Goal: Communication & Community: Share content

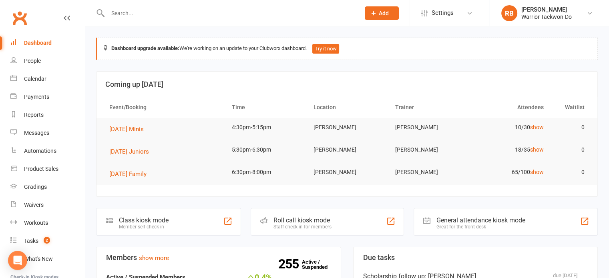
click at [143, 8] on input "text" at bounding box center [229, 13] width 249 height 11
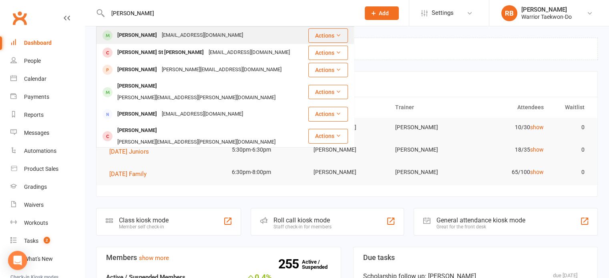
type input "[PERSON_NAME]"
click at [159, 36] on div "[EMAIL_ADDRESS][DOMAIN_NAME]" at bounding box center [202, 36] width 86 height 12
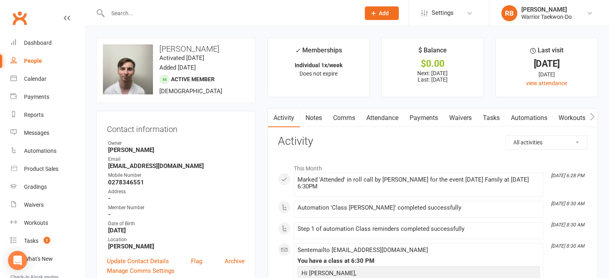
click at [385, 115] on link "Attendance" at bounding box center [382, 118] width 43 height 18
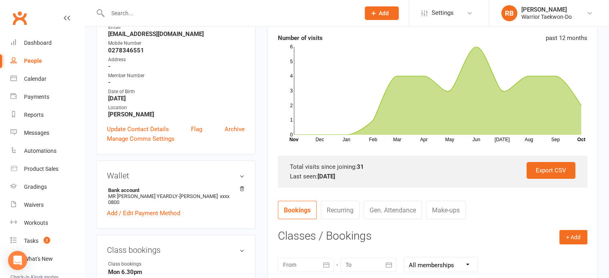
scroll to position [160, 0]
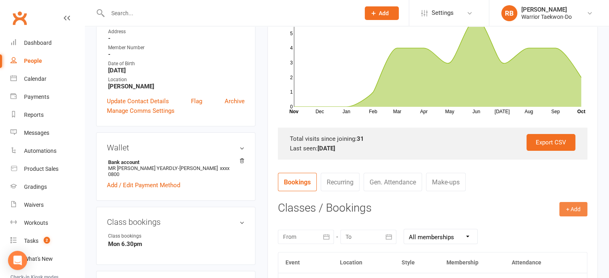
click at [572, 209] on button "+ Add" at bounding box center [574, 209] width 28 height 14
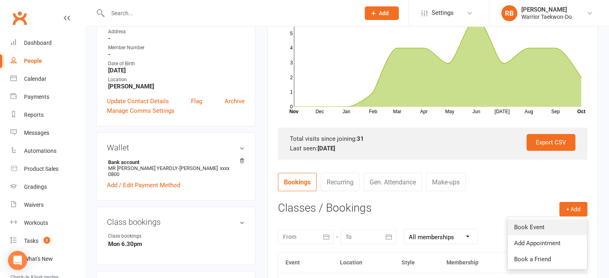
click at [558, 222] on link "Book Event" at bounding box center [547, 228] width 79 height 16
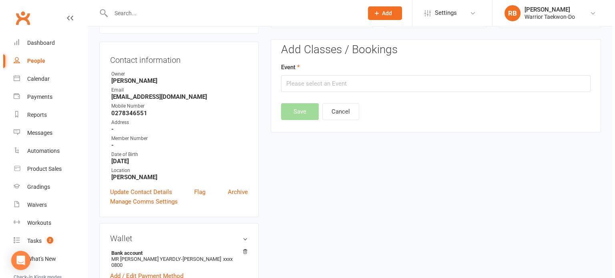
scroll to position [69, 0]
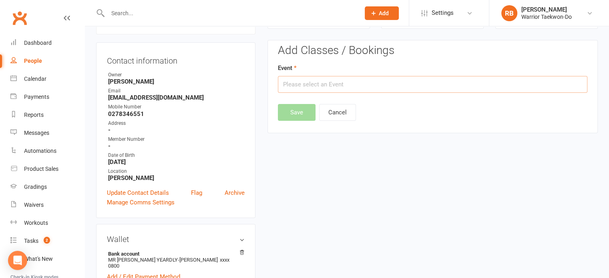
click at [307, 86] on input "text" at bounding box center [433, 84] width 310 height 17
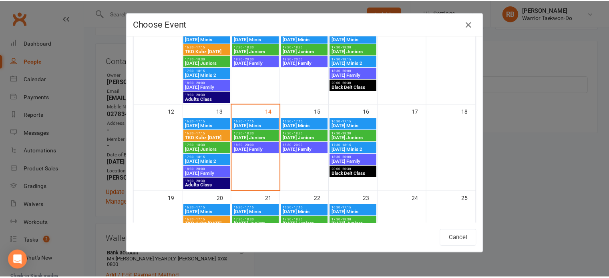
scroll to position [200, 0]
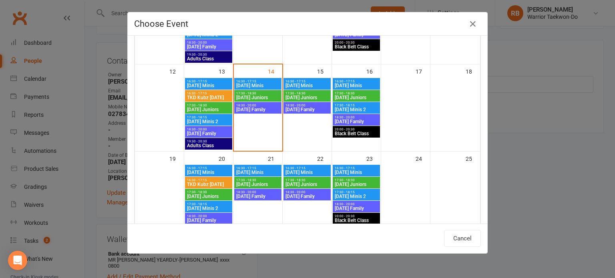
click at [262, 109] on span "[DATE] Family" at bounding box center [258, 109] width 44 height 5
type input "[DATE] Family - [DATE] 6:30:00 PM"
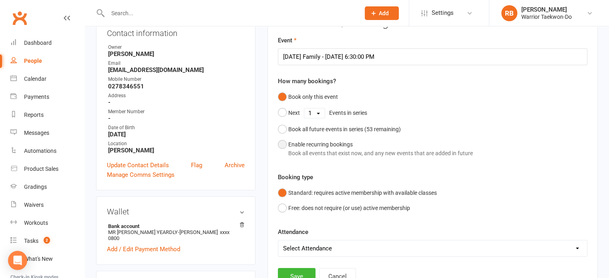
scroll to position [109, 0]
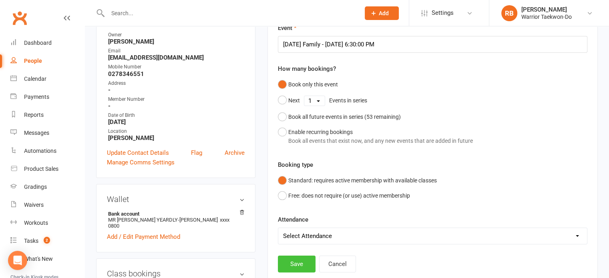
click at [297, 266] on button "Save" at bounding box center [297, 264] width 38 height 17
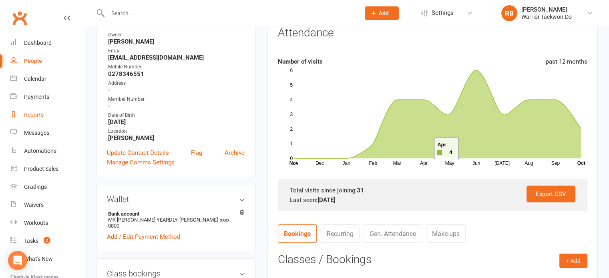
click at [52, 119] on link "Reports" at bounding box center [47, 115] width 74 height 18
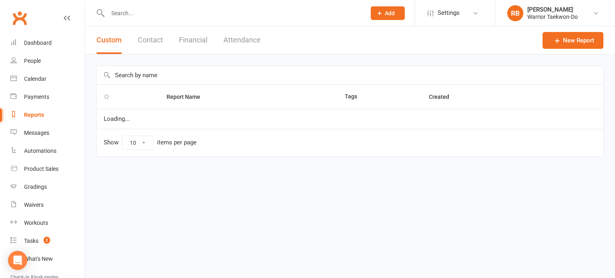
select select "50"
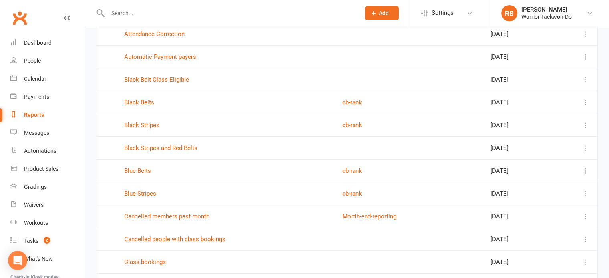
scroll to position [320, 0]
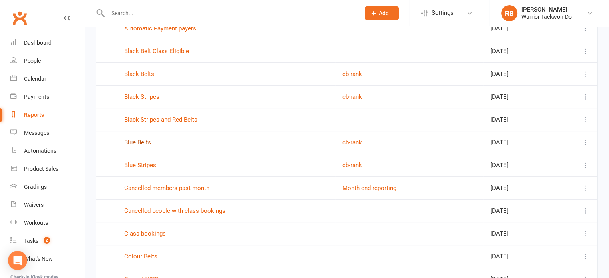
click at [144, 139] on link "Blue Belts" at bounding box center [137, 142] width 27 height 7
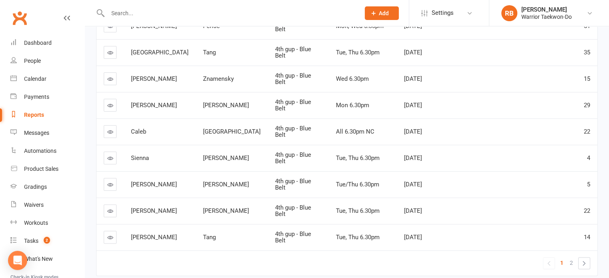
scroll to position [200, 0]
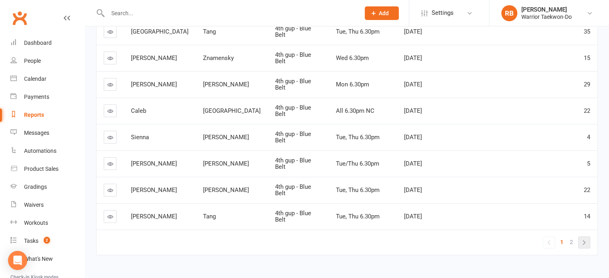
click at [584, 237] on link "»" at bounding box center [584, 242] width 11 height 11
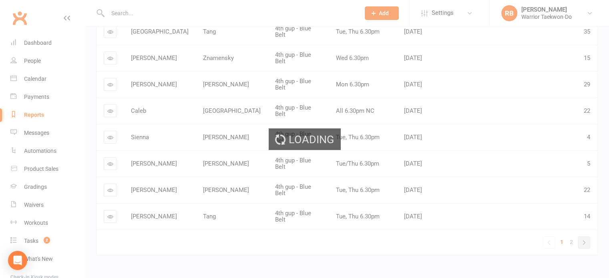
scroll to position [0, 0]
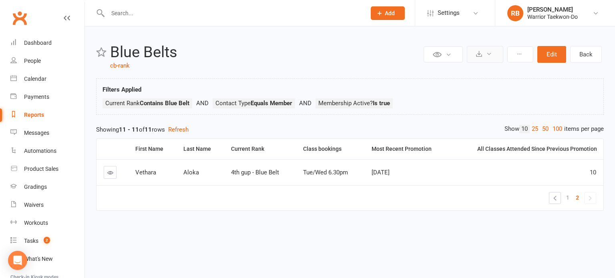
click at [483, 50] on button at bounding box center [485, 54] width 36 height 17
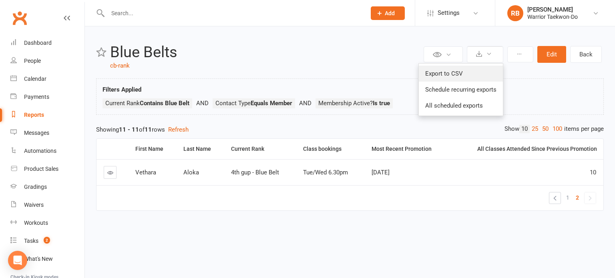
click at [442, 77] on link "Export to CSV" at bounding box center [461, 74] width 84 height 16
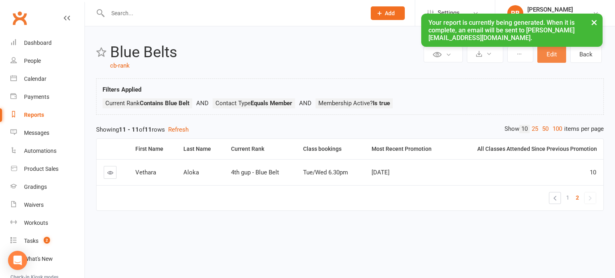
click at [551, 56] on button "Edit" at bounding box center [552, 54] width 29 height 17
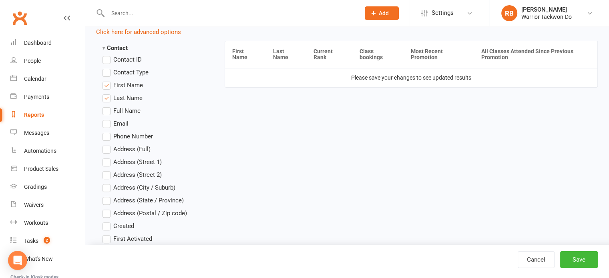
scroll to position [160, 0]
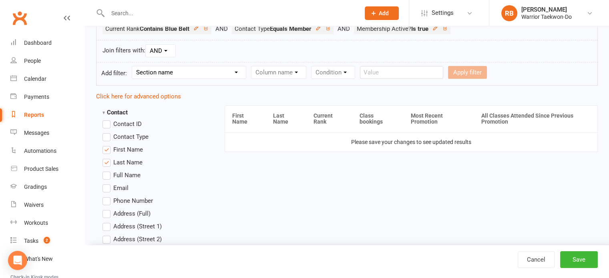
click at [125, 113] on strong "Contact" at bounding box center [115, 112] width 25 height 7
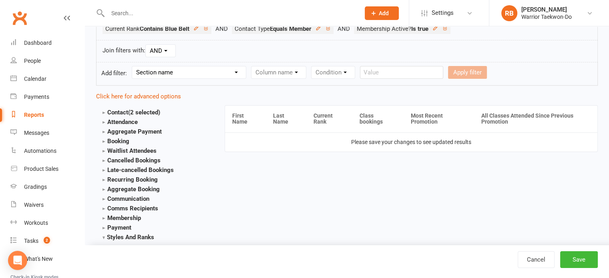
click at [125, 113] on strong "Contact (2 selected)" at bounding box center [132, 112] width 58 height 7
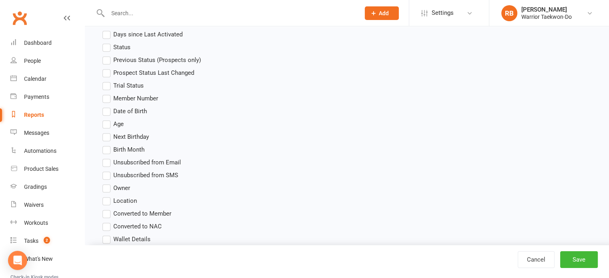
scroll to position [481, 0]
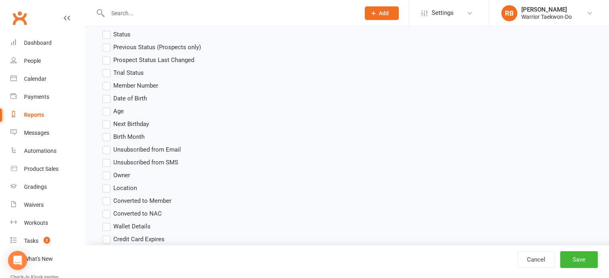
click at [118, 175] on span "Owner" at bounding box center [121, 175] width 17 height 8
click at [108, 171] on input "Owner" at bounding box center [105, 171] width 5 height 0
click at [576, 259] on button "Save" at bounding box center [579, 260] width 38 height 17
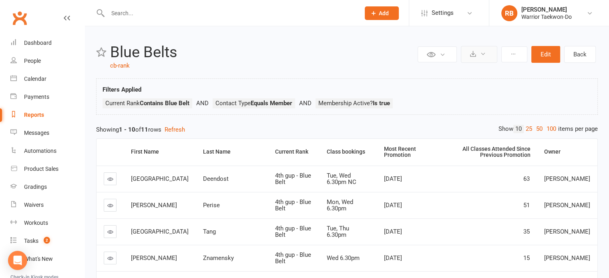
click at [482, 54] on icon at bounding box center [483, 54] width 6 height 6
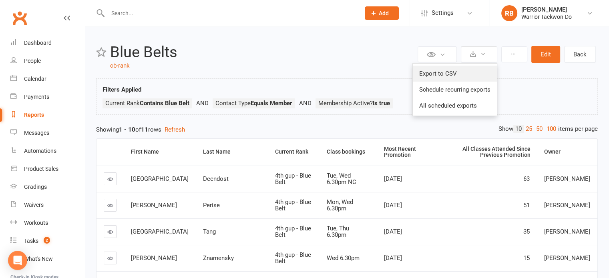
click at [459, 74] on link "Export to CSV" at bounding box center [455, 74] width 84 height 16
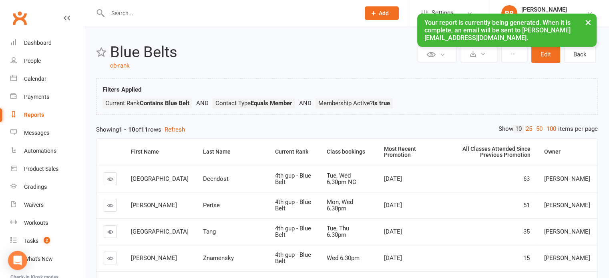
click at [39, 113] on div "Reports" at bounding box center [34, 115] width 20 height 6
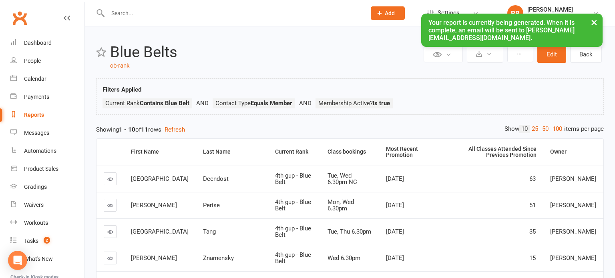
select select "50"
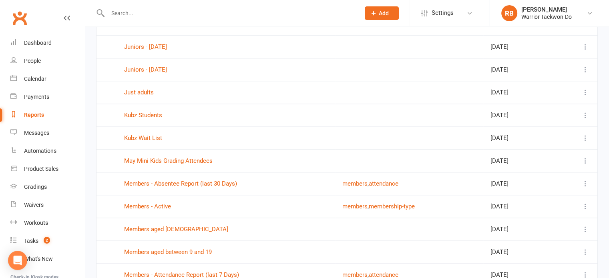
scroll to position [989, 0]
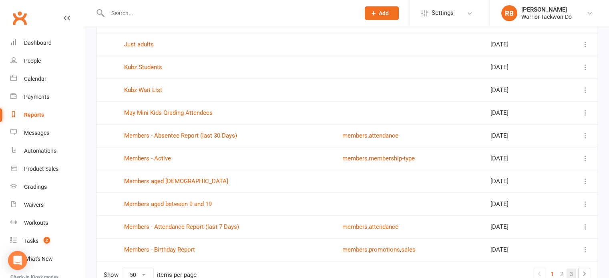
click at [572, 270] on link "3" at bounding box center [572, 274] width 10 height 11
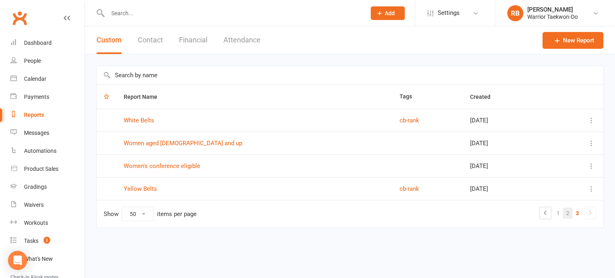
click at [568, 213] on link "2" at bounding box center [568, 213] width 10 height 11
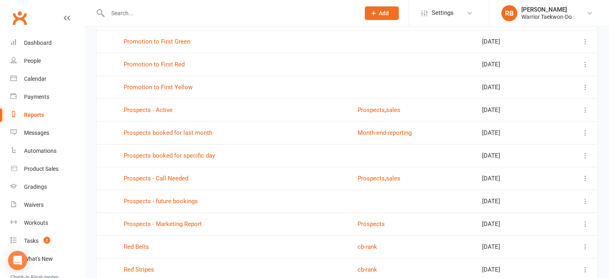
scroll to position [841, 0]
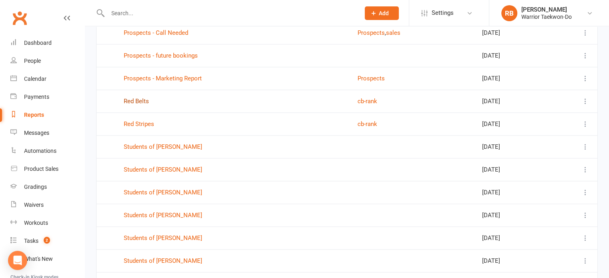
click at [138, 99] on link "Red Belts" at bounding box center [136, 101] width 25 height 7
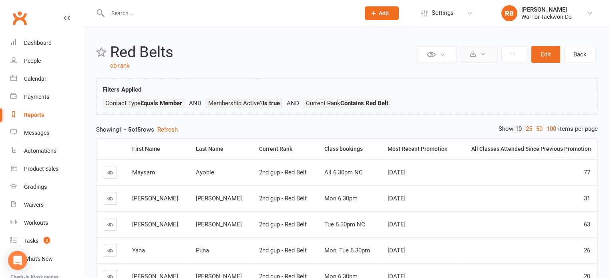
click at [480, 56] on button at bounding box center [479, 54] width 36 height 17
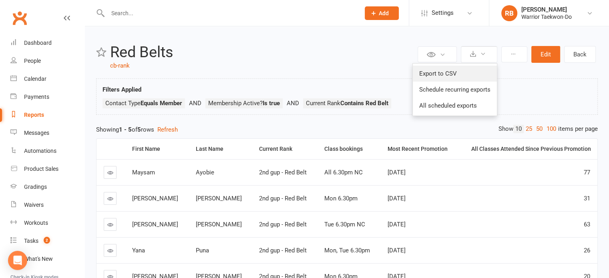
click at [476, 70] on link "Export to CSV" at bounding box center [455, 74] width 84 height 16
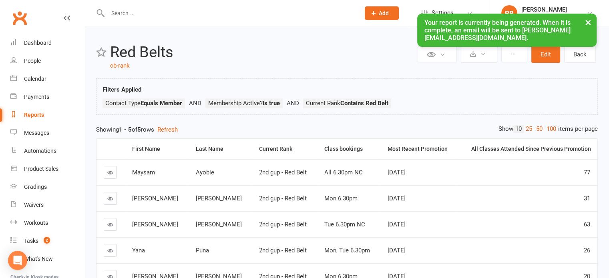
select select "50"
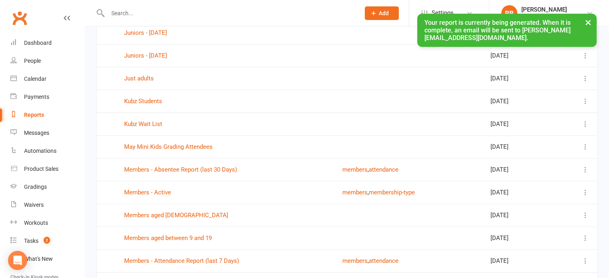
scroll to position [1030, 0]
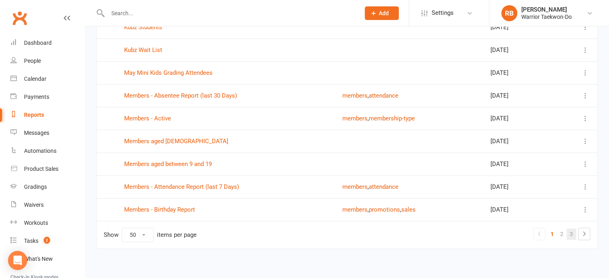
click at [572, 230] on link "3" at bounding box center [572, 234] width 10 height 11
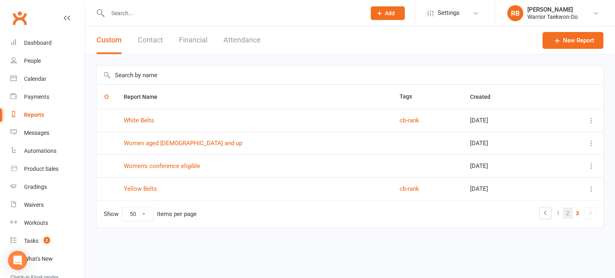
click at [569, 214] on link "2" at bounding box center [568, 213] width 10 height 11
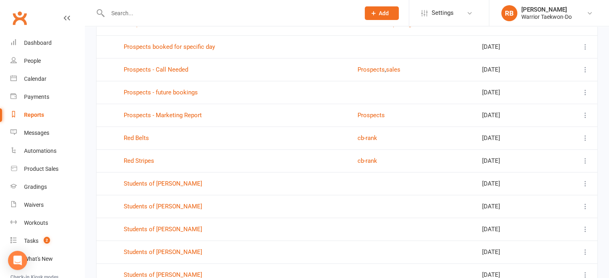
scroll to position [801, 0]
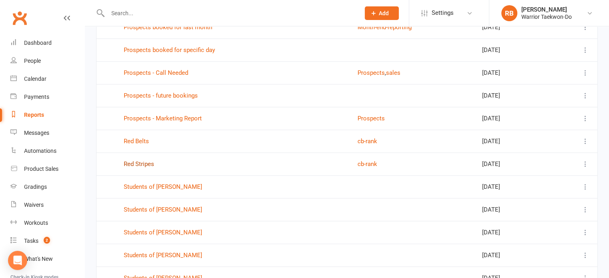
click at [139, 161] on link "Red Stripes" at bounding box center [139, 164] width 30 height 7
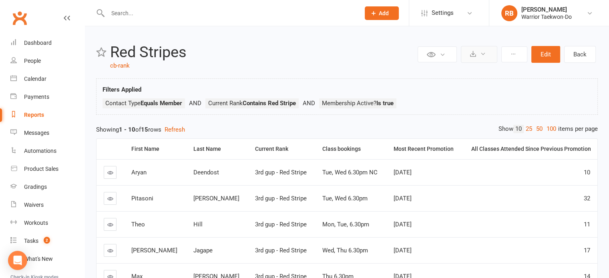
click at [486, 55] on icon at bounding box center [483, 54] width 6 height 6
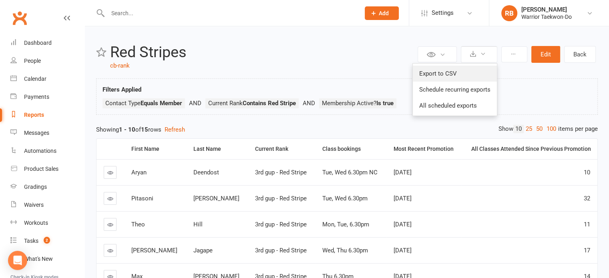
click at [472, 74] on link "Export to CSV" at bounding box center [455, 74] width 84 height 16
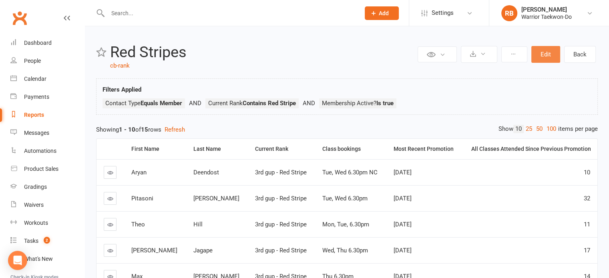
click at [538, 54] on button "Edit" at bounding box center [546, 54] width 29 height 17
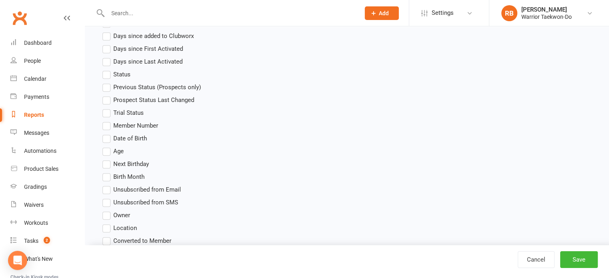
scroll to position [521, 0]
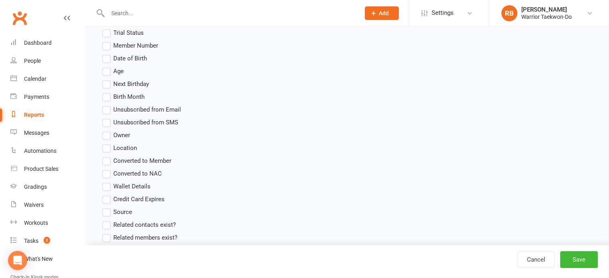
click at [118, 134] on span "Owner" at bounding box center [121, 135] width 17 height 8
click at [108, 131] on input "Owner" at bounding box center [105, 131] width 5 height 0
click at [584, 264] on button "Save" at bounding box center [579, 260] width 38 height 17
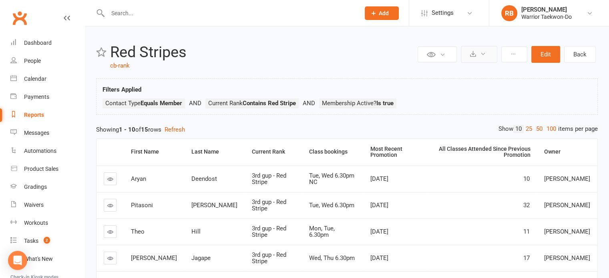
click at [486, 56] on icon at bounding box center [483, 54] width 6 height 6
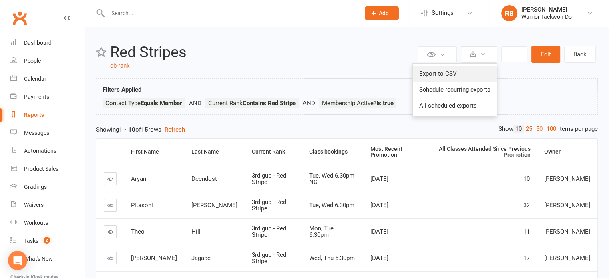
click at [462, 75] on link "Export to CSV" at bounding box center [455, 74] width 84 height 16
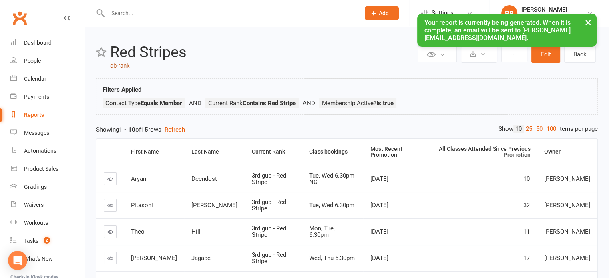
click at [120, 69] on link "cb-rank" at bounding box center [120, 65] width 20 height 7
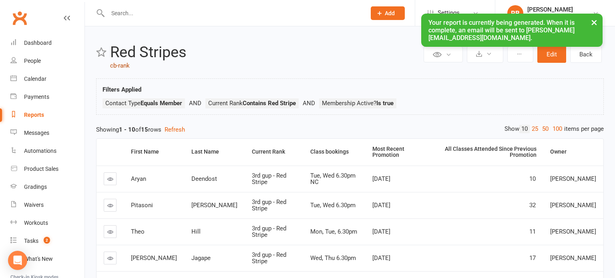
select select "50"
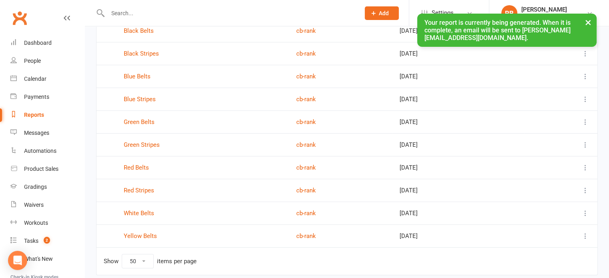
scroll to position [100, 0]
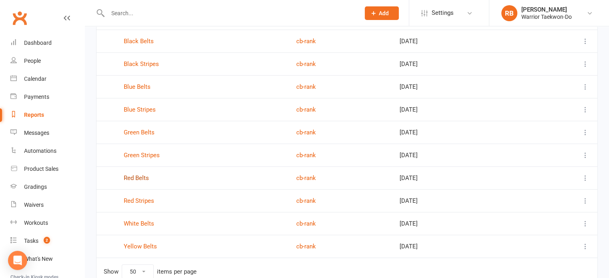
click at [143, 179] on link "Red Belts" at bounding box center [136, 178] width 25 height 7
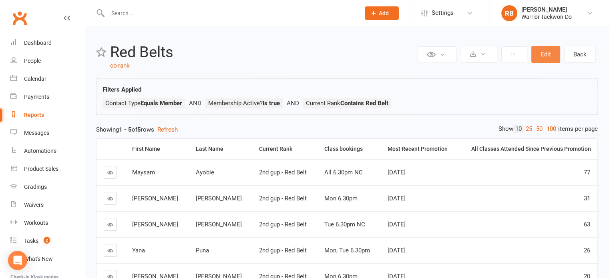
click at [546, 51] on button "Edit" at bounding box center [546, 54] width 29 height 17
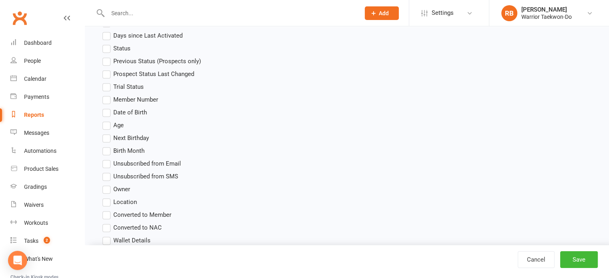
scroll to position [481, 0]
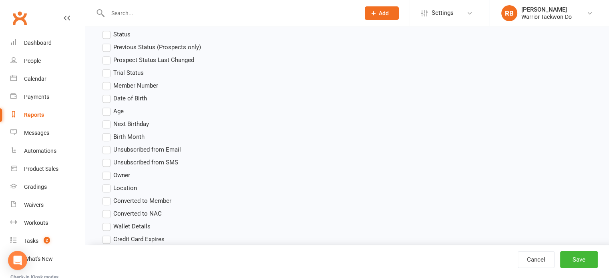
click at [125, 173] on span "Owner" at bounding box center [121, 175] width 17 height 8
click at [108, 171] on input "Owner" at bounding box center [105, 171] width 5 height 0
click at [582, 256] on button "Save" at bounding box center [579, 260] width 38 height 17
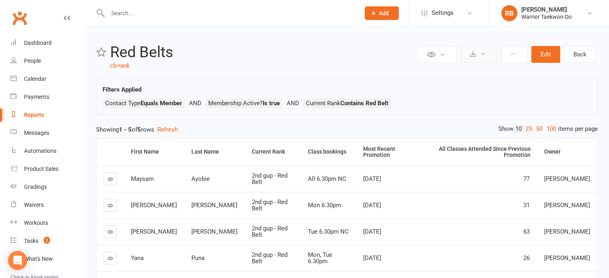
click at [485, 54] on icon at bounding box center [483, 54] width 6 height 6
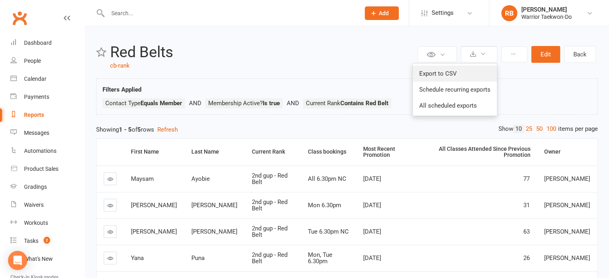
click at [470, 71] on link "Export to CSV" at bounding box center [455, 74] width 84 height 16
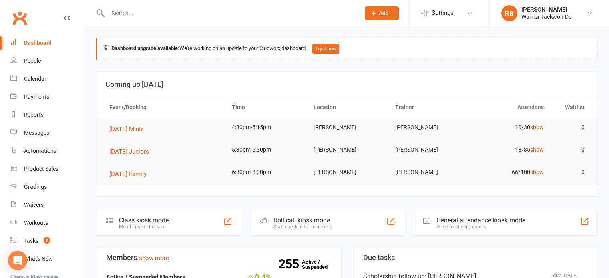
click at [152, 14] on input "text" at bounding box center [229, 13] width 249 height 11
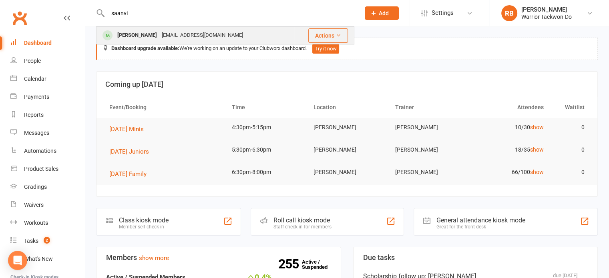
type input "saanvi"
click at [183, 31] on div "barjinderr@hotmail.com" at bounding box center [202, 36] width 86 height 12
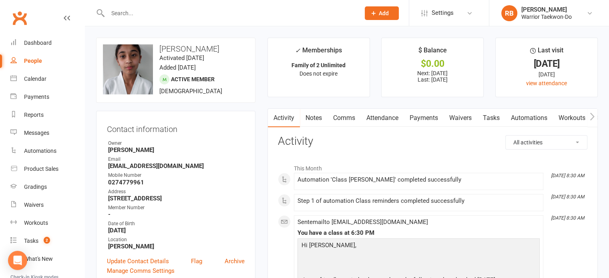
click at [420, 118] on link "Payments" at bounding box center [424, 118] width 40 height 18
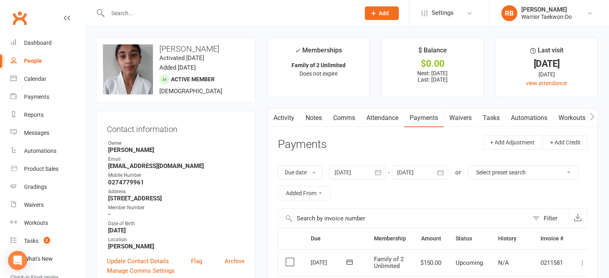
click at [395, 119] on link "Attendance" at bounding box center [382, 118] width 43 height 18
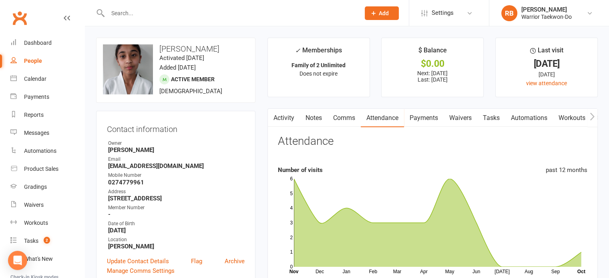
click at [121, 13] on input "text" at bounding box center [229, 13] width 249 height 11
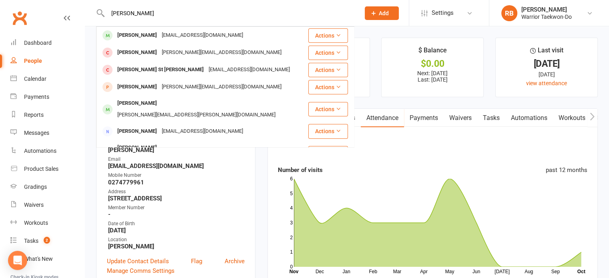
type input "john davern"
click at [159, 34] on div "[EMAIL_ADDRESS][DOMAIN_NAME]" at bounding box center [202, 36] width 86 height 12
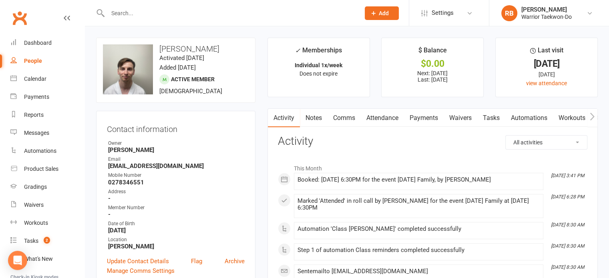
click at [417, 117] on link "Payments" at bounding box center [424, 118] width 40 height 18
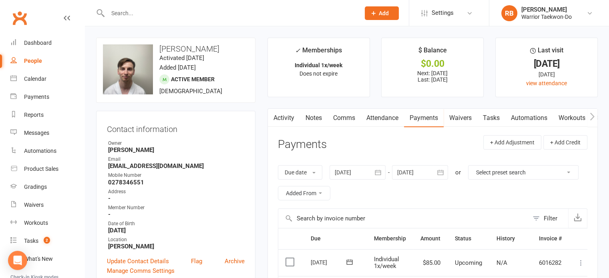
click at [331, 125] on link "Comms" at bounding box center [344, 118] width 33 height 18
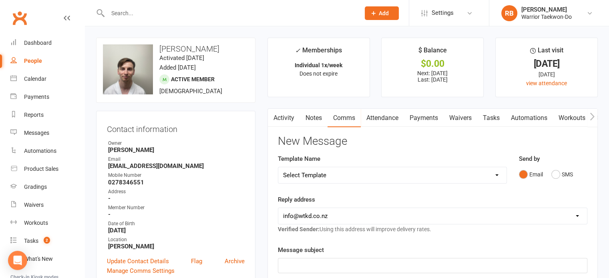
click at [404, 117] on link "Attendance" at bounding box center [382, 118] width 43 height 18
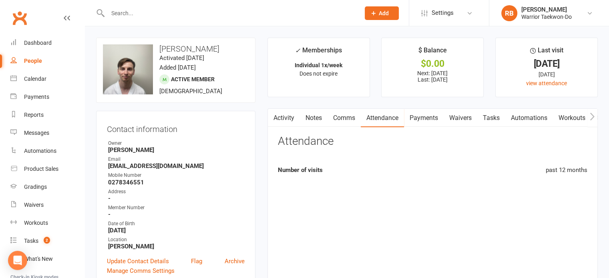
click at [394, 117] on link "Attendance" at bounding box center [382, 118] width 43 height 18
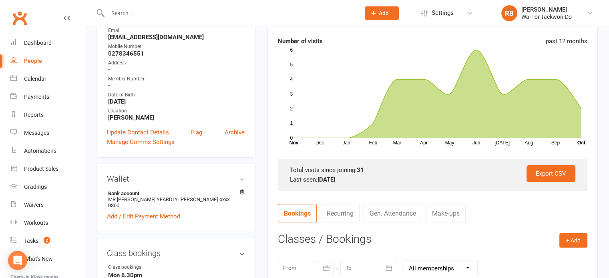
scroll to position [40, 0]
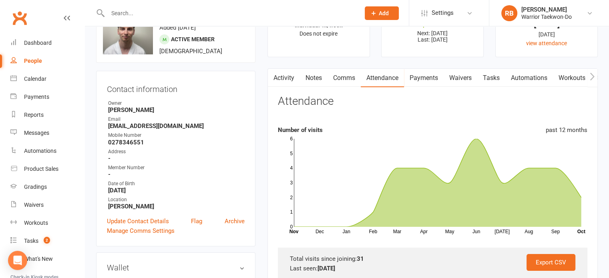
click at [347, 81] on link "Comms" at bounding box center [344, 78] width 33 height 18
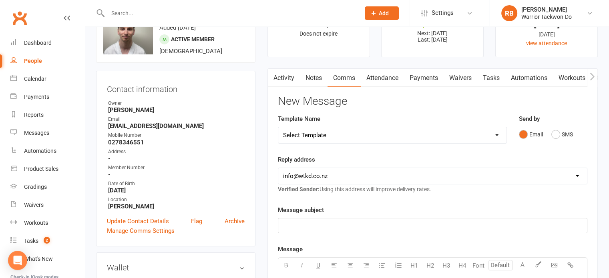
click at [322, 136] on select "Select Template [Email] We Miss You - 1st email [Email] Graduation from Junior …" at bounding box center [392, 135] width 228 height 16
select select "12"
click at [278, 127] on select "Select Template [Email] We Miss You - 1st email [Email] Graduation from Junior …" at bounding box center [392, 135] width 228 height 16
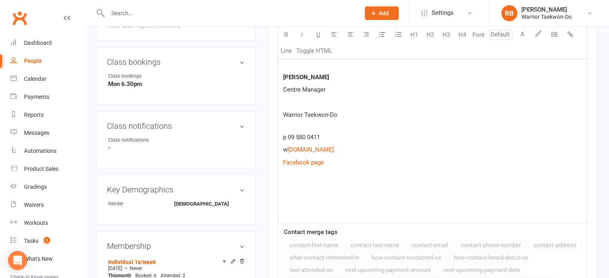
click at [292, 188] on p at bounding box center [432, 188] width 299 height 10
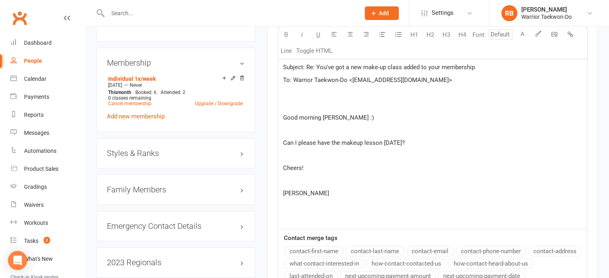
scroll to position [397, 0]
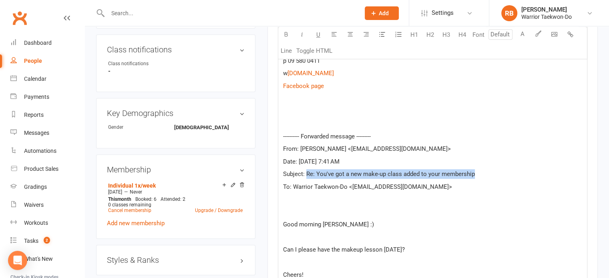
drag, startPoint x: 482, startPoint y: 172, endPoint x: 307, endPoint y: 167, distance: 175.5
click at [307, 167] on div "Ngā mihi | Kind regards, Rachel Bates Centre Manager Warrior Taekwon-Do p 09 58…" at bounding box center [432, 135] width 309 height 403
copy span "Re: You've got a new make-up class added to your membership"
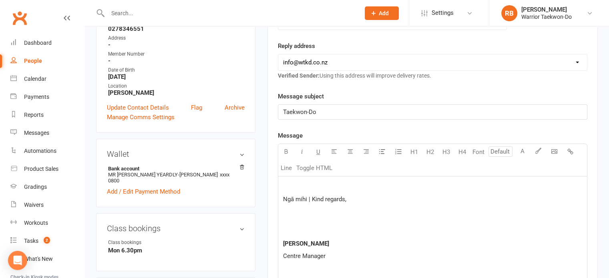
scroll to position [117, 0]
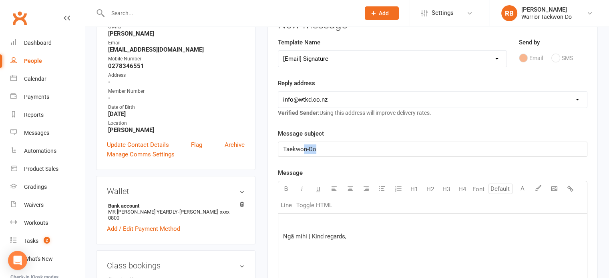
drag, startPoint x: 339, startPoint y: 147, endPoint x: 204, endPoint y: 138, distance: 135.3
click at [310, 220] on p at bounding box center [432, 224] width 299 height 10
click at [293, 221] on p at bounding box center [432, 224] width 299 height 10
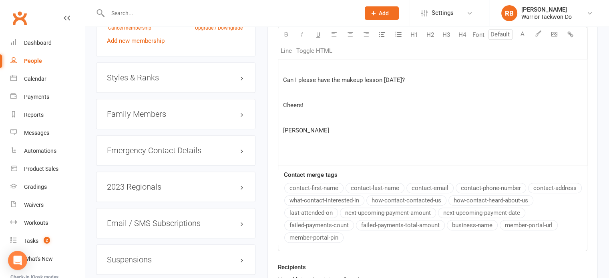
scroll to position [717, 0]
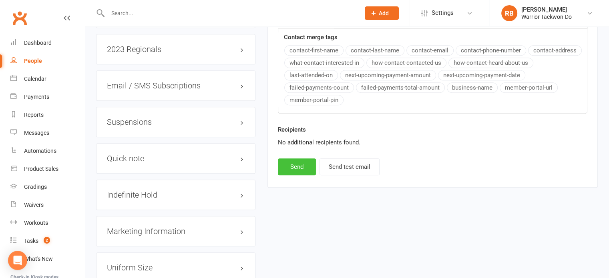
click at [304, 165] on button "Send" at bounding box center [297, 167] width 38 height 17
select select
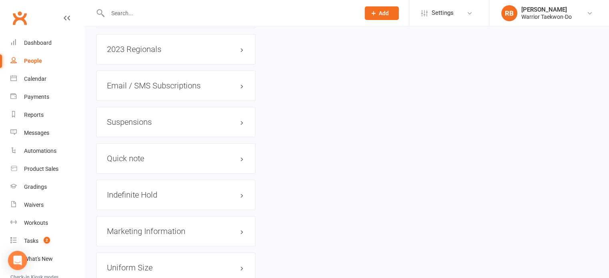
click at [117, 20] on div at bounding box center [225, 13] width 258 height 26
click at [116, 14] on input "text" at bounding box center [229, 13] width 249 height 11
type input "h"
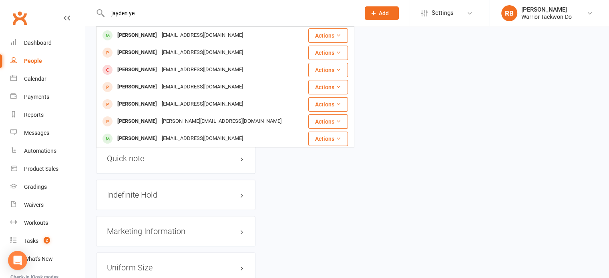
type input "jayden ye"
click at [159, 33] on div "belindacheung02@yahoo.com.hk" at bounding box center [202, 36] width 86 height 12
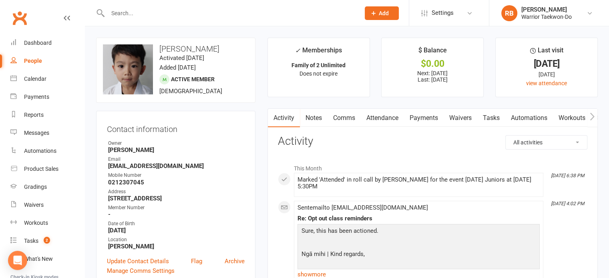
click at [348, 119] on link "Comms" at bounding box center [344, 118] width 33 height 18
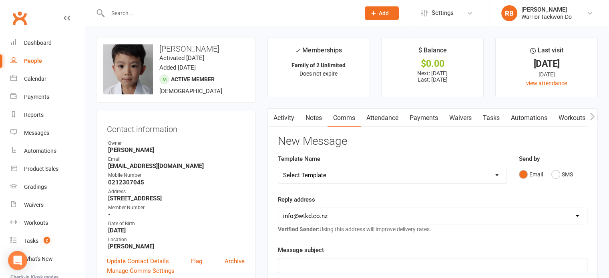
click at [343, 175] on select "Select Template [Email] We Miss You - 1st email [Email] Graduation from Junior …" at bounding box center [392, 175] width 228 height 16
select select "12"
click at [278, 167] on select "Select Template [Email] We Miss You - 1st email [Email] Graduation from Junior …" at bounding box center [392, 175] width 228 height 16
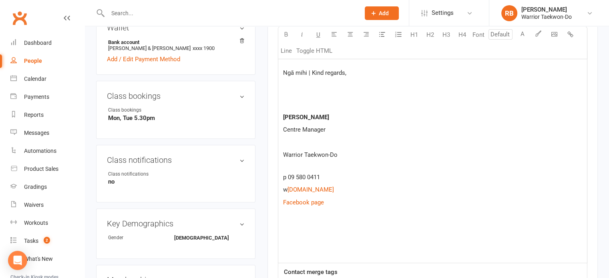
click at [292, 230] on p at bounding box center [432, 228] width 299 height 10
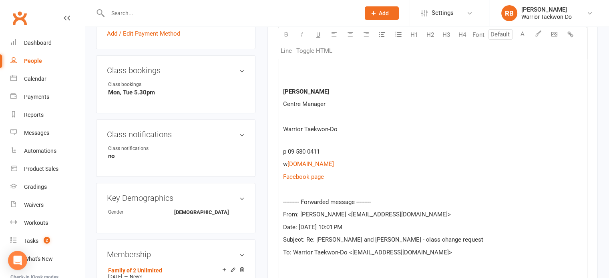
scroll to position [296, 0]
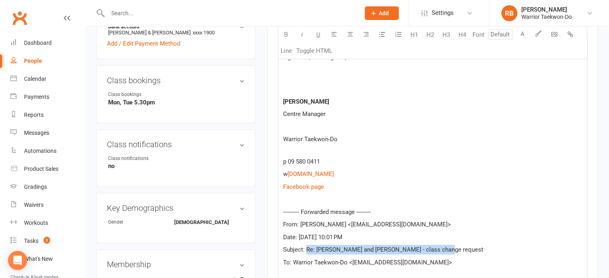
drag, startPoint x: 447, startPoint y: 248, endPoint x: 305, endPoint y: 249, distance: 141.8
click at [305, 249] on p "Subject: Re: Jayden and Liam Yeung - class change request" at bounding box center [432, 250] width 299 height 10
copy span "Re: Jayden and Liam Yeung - class change request"
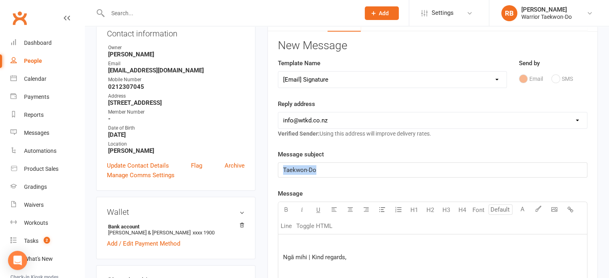
drag, startPoint x: 254, startPoint y: 160, endPoint x: 218, endPoint y: 149, distance: 37.3
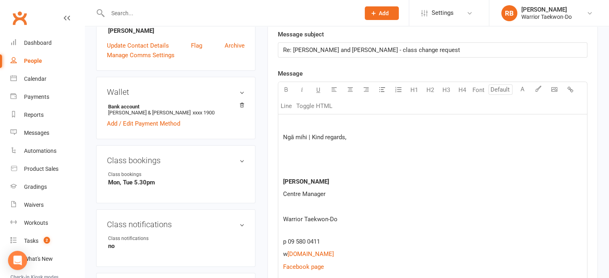
click at [294, 123] on p at bounding box center [432, 125] width 299 height 10
click at [286, 118] on div "Ngā mihi | Kind regards, Rachel Bates Centre Manager Warrior Taekwon-Do p 09 58…" at bounding box center [432, 266] width 309 height 302
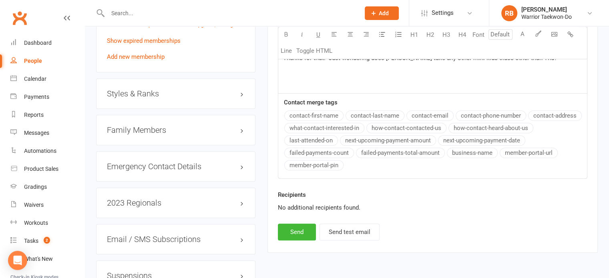
scroll to position [617, 0]
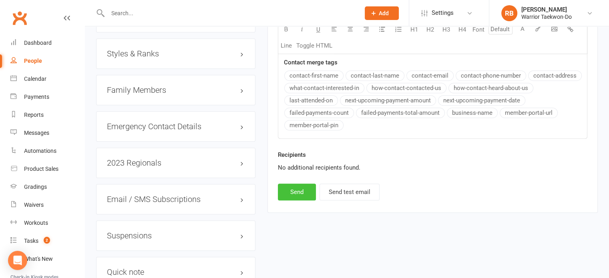
click at [299, 188] on button "Send" at bounding box center [297, 192] width 38 height 17
select select
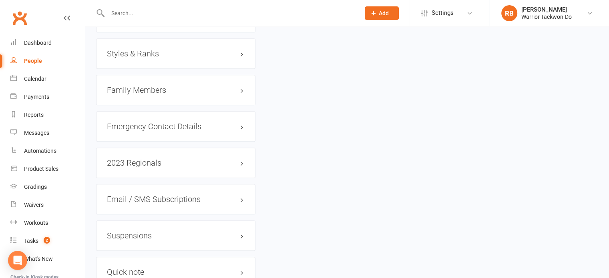
click at [373, 15] on icon at bounding box center [373, 13] width 7 height 7
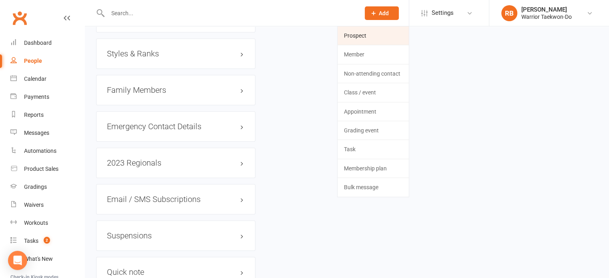
click at [370, 31] on link "Prospect" at bounding box center [373, 35] width 71 height 18
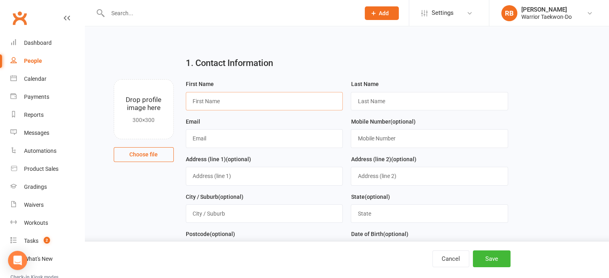
click at [224, 97] on input "text" at bounding box center [264, 101] width 157 height 18
type input "Jake"
type input "Delamore"
paste input "emwa@hotmail.com"
type input "emwa@hotmail.com"
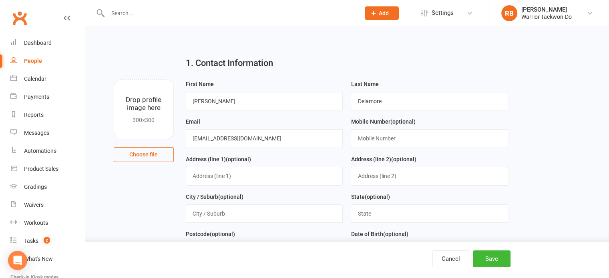
click at [375, 152] on div "Mobile Number (optional)" at bounding box center [429, 136] width 165 height 38
click at [371, 142] on input "text" at bounding box center [429, 138] width 157 height 18
paste input "0212552425"
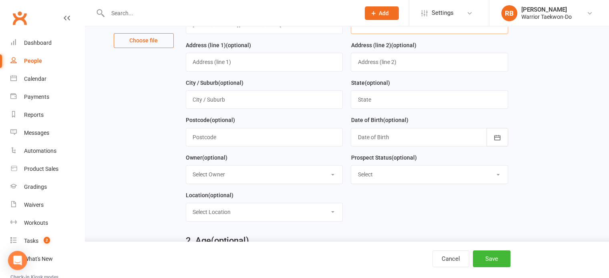
scroll to position [120, 0]
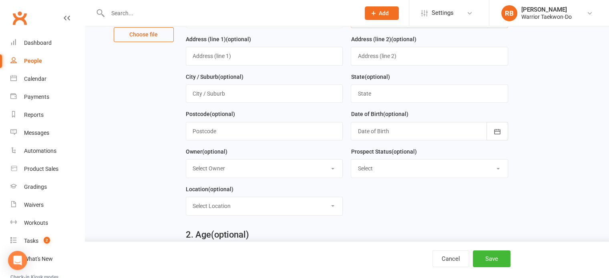
type input "0212552425"
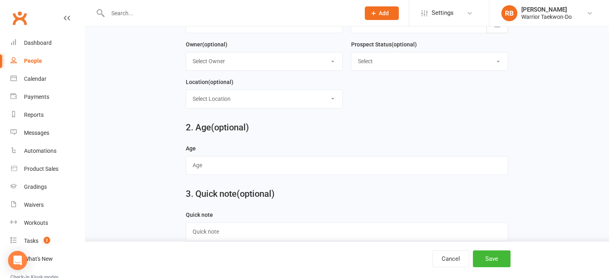
scroll to position [240, 0]
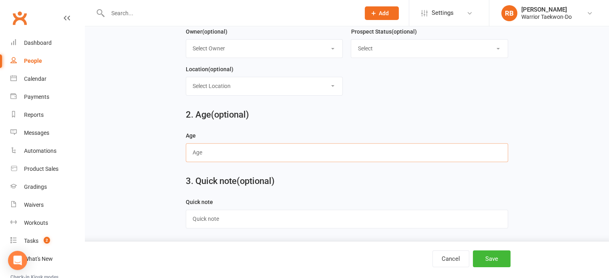
click at [210, 156] on input "text" at bounding box center [347, 152] width 322 height 18
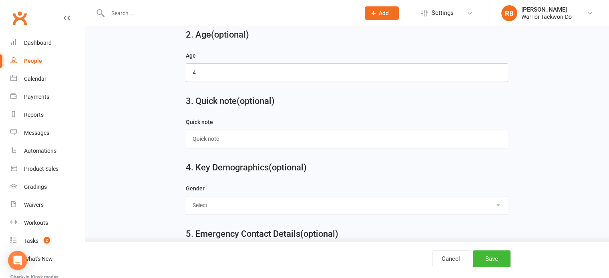
type input "4"
click at [168, 145] on main "1. Contact Information Drop profile image here 300×300 Choose file First Name J…" at bounding box center [347, 127] width 502 height 794
click at [205, 205] on select "Select Male Female" at bounding box center [347, 206] width 322 height 18
select select "[DEMOGRAPHIC_DATA]"
click at [186, 197] on select "Select Male Female" at bounding box center [347, 206] width 322 height 18
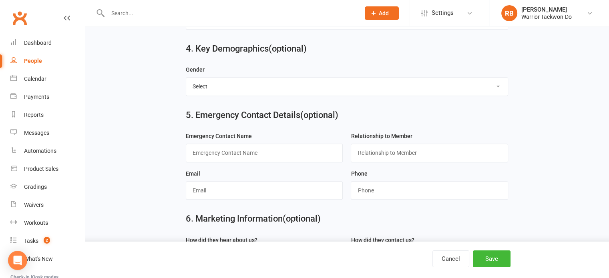
scroll to position [441, 0]
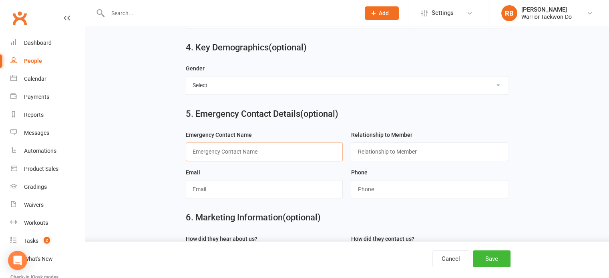
click at [236, 156] on input "text" at bounding box center [264, 152] width 157 height 18
paste input "Emma Delamore"
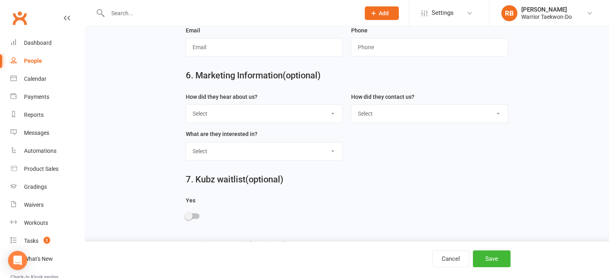
scroll to position [601, 0]
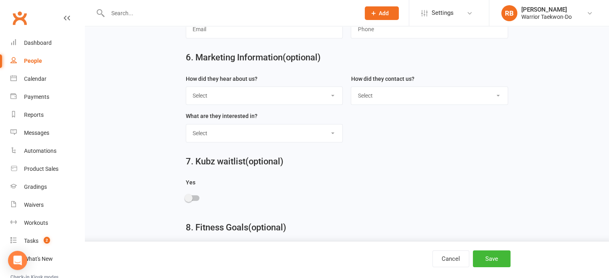
type input "Emma Delamore"
click at [213, 95] on select "Select Google Through A Friend Poster Magazine Walk by Letter Box Drop Facebook" at bounding box center [264, 96] width 157 height 18
select select "Walk by"
click at [186, 87] on select "Select Google Through A Friend Poster Magazine Walk by Letter Box Drop Facebook" at bounding box center [264, 96] width 157 height 18
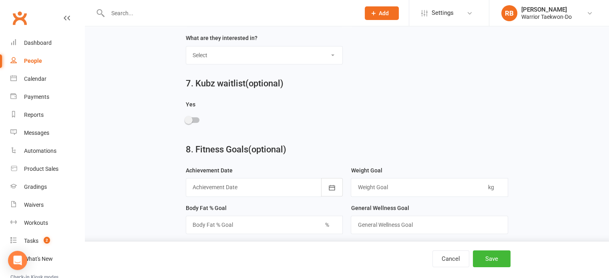
scroll to position [682, 0]
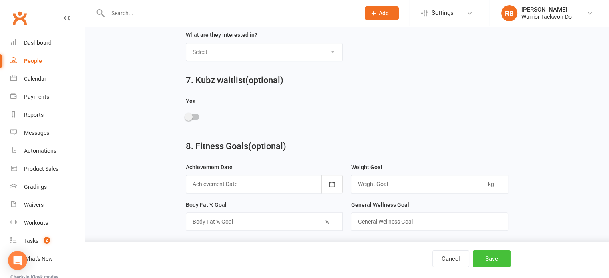
click at [490, 259] on button "Save" at bounding box center [492, 259] width 38 height 17
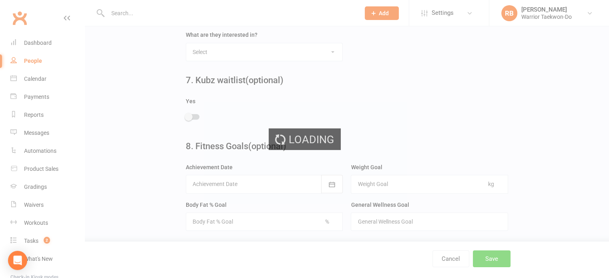
scroll to position [0, 0]
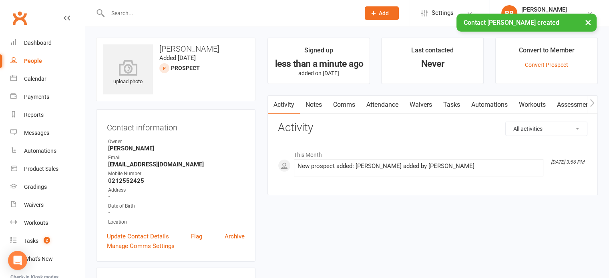
click at [351, 105] on link "Comms" at bounding box center [344, 105] width 33 height 18
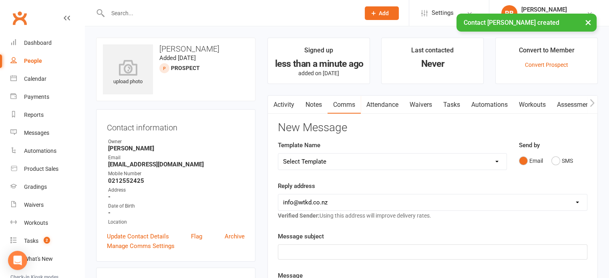
click at [352, 161] on select "Select Template [Email] We Miss You - 1st email [Email] Graduation from Junior …" at bounding box center [392, 162] width 228 height 16
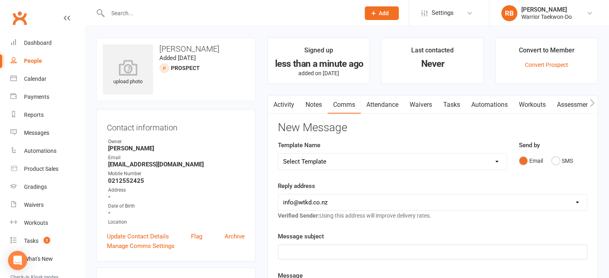
drag, startPoint x: 247, startPoint y: 104, endPoint x: 252, endPoint y: 101, distance: 5.9
click at [248, 104] on contact-information "upload photo Jake Delamore Added 14 October, 2025 prospect Contact information …" at bounding box center [175, 150] width 159 height 224
click at [396, 99] on link "Attendance" at bounding box center [382, 105] width 43 height 18
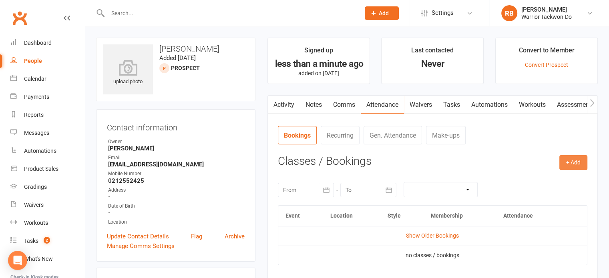
click at [582, 168] on button "+ Add" at bounding box center [574, 162] width 28 height 14
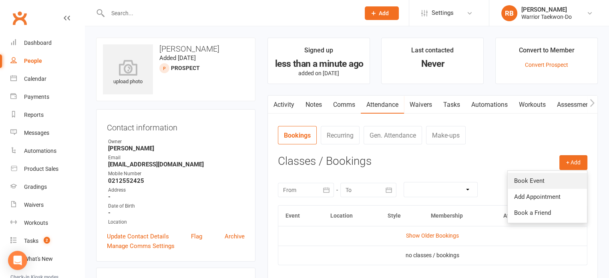
click at [563, 177] on link "Book Event" at bounding box center [547, 181] width 79 height 16
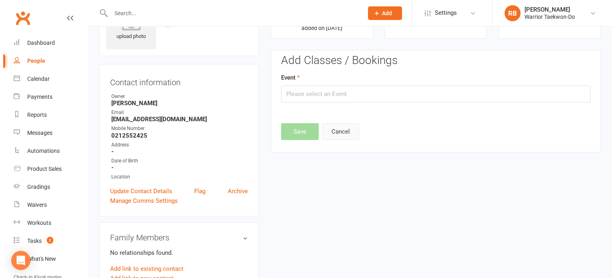
scroll to position [55, 0]
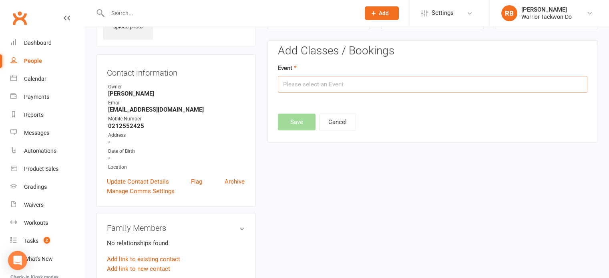
click at [320, 88] on input "text" at bounding box center [433, 84] width 310 height 17
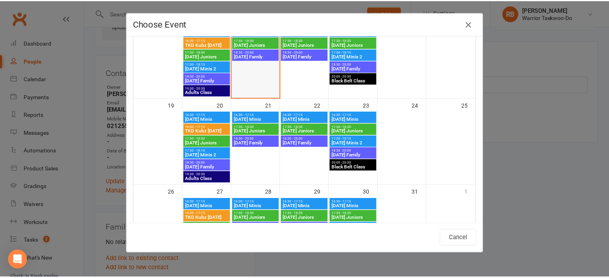
scroll to position [280, 0]
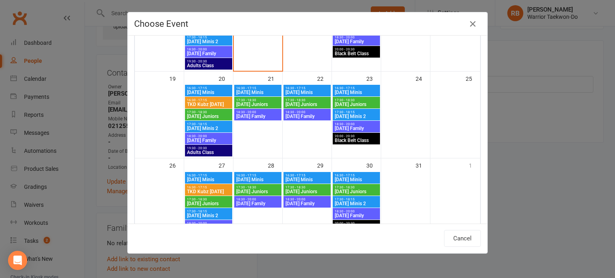
click at [213, 100] on span "16:30 - 17:15" at bounding box center [209, 101] width 44 height 4
type input "TKD Kubz Monday - Oct 20, 2025 4:30:00 PM"
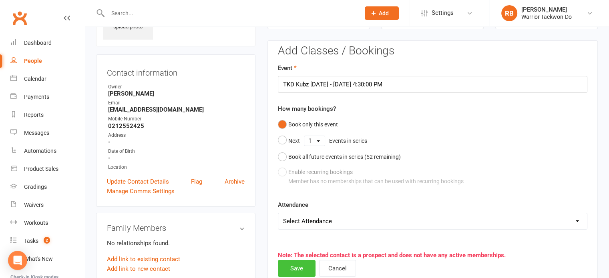
click at [297, 269] on button "Save" at bounding box center [297, 268] width 38 height 17
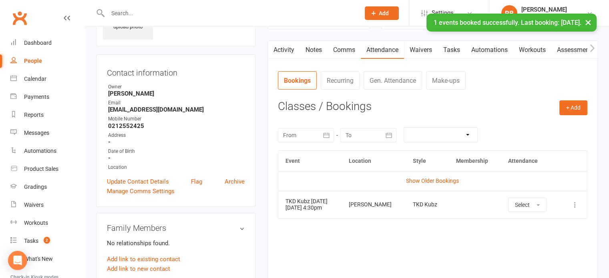
click at [345, 49] on link "Comms" at bounding box center [344, 50] width 33 height 18
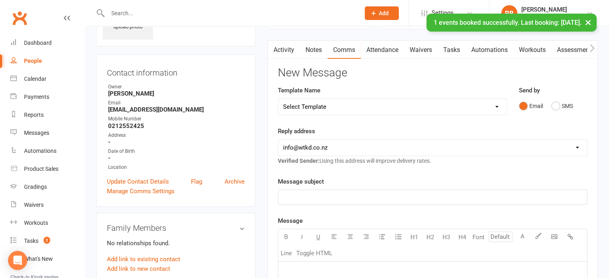
click at [340, 110] on select "Select Template [Email] We Miss You - 1st email [Email] Graduation from Junior …" at bounding box center [392, 107] width 228 height 16
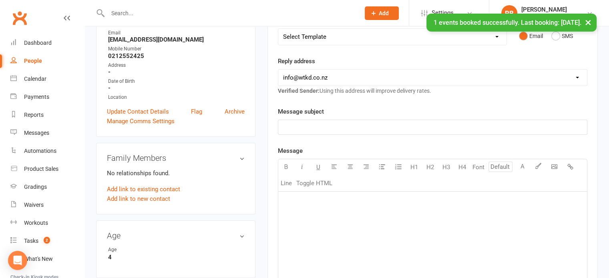
scroll to position [55, 0]
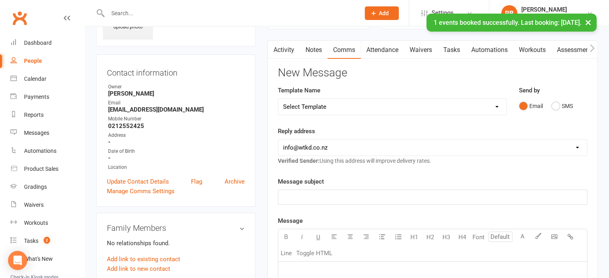
click at [325, 100] on select "Select Template [Email] We Miss You - 1st email [Email] Graduation from Junior …" at bounding box center [392, 107] width 228 height 16
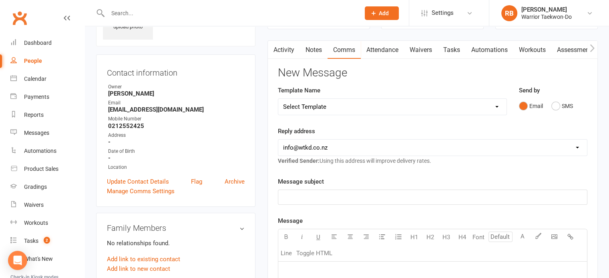
click at [281, 46] on link "Activity" at bounding box center [284, 50] width 32 height 18
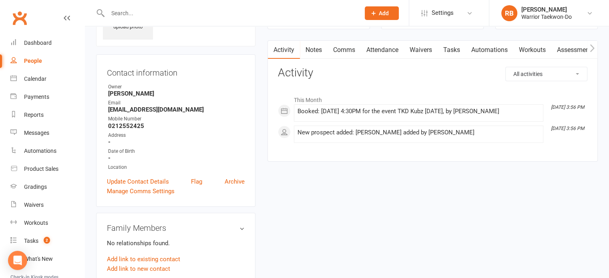
click at [345, 48] on link "Comms" at bounding box center [344, 50] width 33 height 18
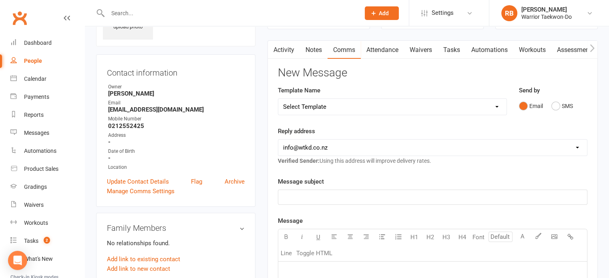
click at [341, 108] on select "Select Template [Email] We Miss You - 1st email [Email] Graduation from Junior …" at bounding box center [392, 107] width 228 height 16
select select "49"
click at [278, 99] on select "Select Template [Email] We Miss You - 1st email [Email] Graduation from Junior …" at bounding box center [392, 107] width 228 height 16
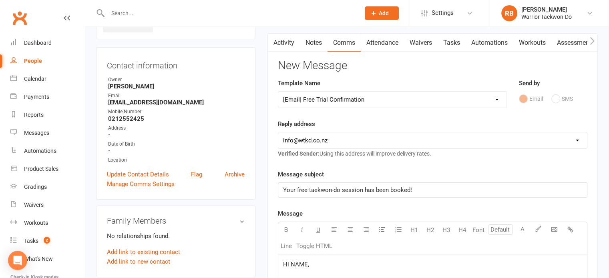
scroll to position [215, 0]
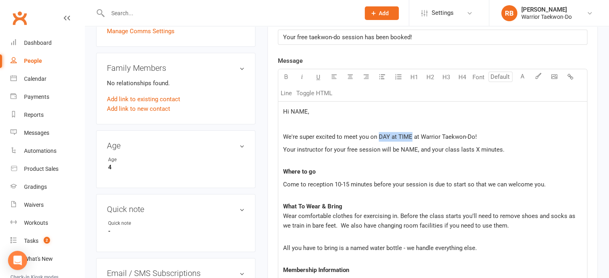
drag, startPoint x: 378, startPoint y: 136, endPoint x: 411, endPoint y: 133, distance: 32.6
click at [411, 133] on span "We're super excited to meet you on DAY at TIME at Warrior Taekwon-Do!" at bounding box center [380, 136] width 194 height 7
drag, startPoint x: 398, startPoint y: 149, endPoint x: 415, endPoint y: 149, distance: 16.8
click at [415, 149] on span "Your instructor for your free session will be NAME, and your class lasts X minu…" at bounding box center [394, 149] width 222 height 7
click at [502, 146] on span "Your instructor for your free session will be Mr Sarge Sharma, and your class l…" at bounding box center [408, 149] width 250 height 7
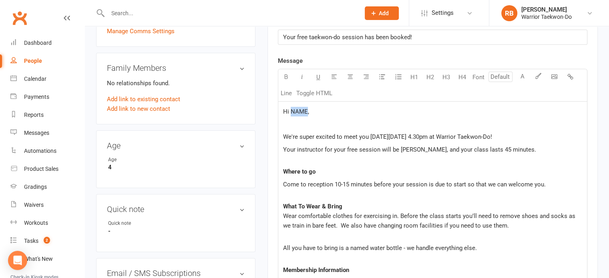
drag, startPoint x: 292, startPoint y: 109, endPoint x: 307, endPoint y: 110, distance: 15.3
click at [307, 110] on span "Hi NAME," at bounding box center [296, 111] width 26 height 7
click at [367, 137] on span "We're super excited to meet you on Monday 20 October at 4.30pm at Warrior Taekw…" at bounding box center [387, 136] width 209 height 7
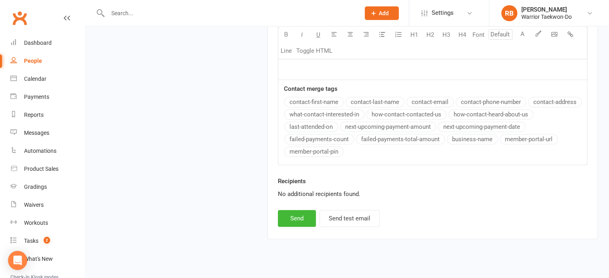
scroll to position [723, 0]
click at [298, 210] on button "Send" at bounding box center [297, 218] width 38 height 17
select select
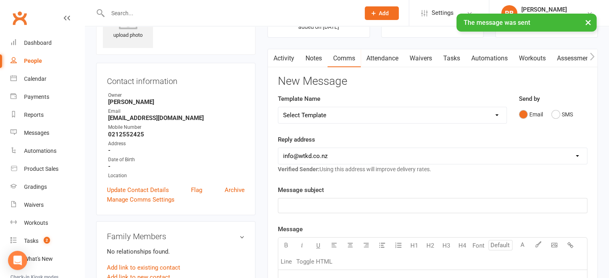
scroll to position [0, 0]
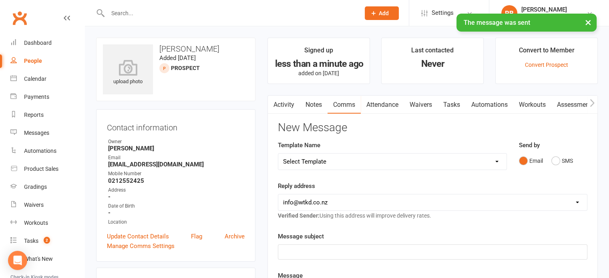
click at [295, 107] on link "Activity" at bounding box center [284, 105] width 32 height 18
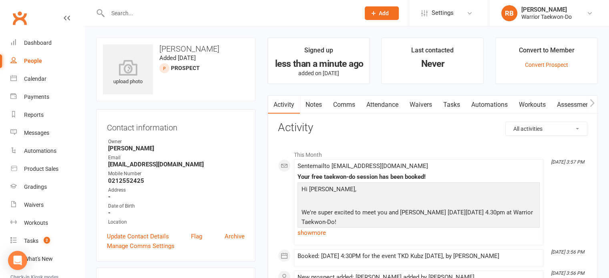
click at [139, 12] on input "text" at bounding box center [229, 13] width 249 height 11
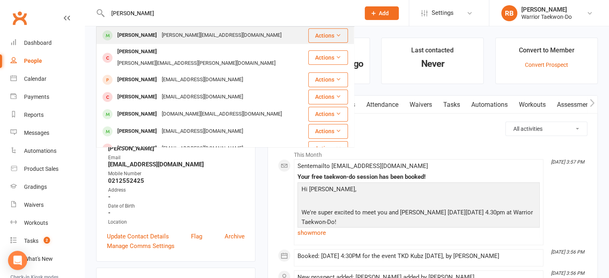
type input "max mead"
click at [159, 32] on div "maria@tresmarias.co.nz" at bounding box center [221, 36] width 125 height 12
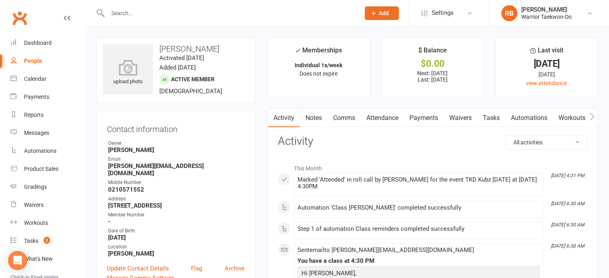
click at [347, 116] on link "Comms" at bounding box center [344, 118] width 33 height 18
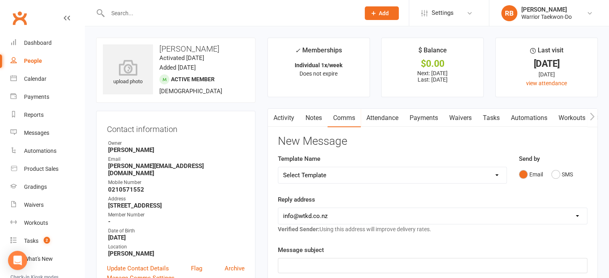
click at [338, 176] on select "Select Template [Email] We Miss You - 1st email [Email] Graduation from Junior …" at bounding box center [392, 175] width 228 height 16
select select "12"
click at [278, 167] on select "Select Template [Email] We Miss You - 1st email [Email] Graduation from Junior …" at bounding box center [392, 175] width 228 height 16
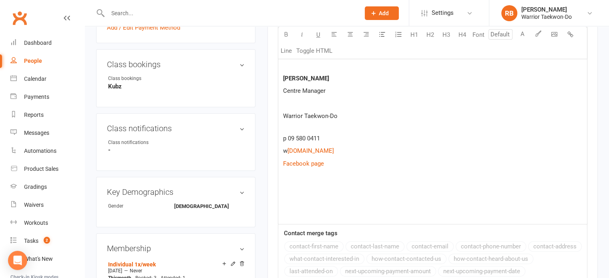
scroll to position [320, 0]
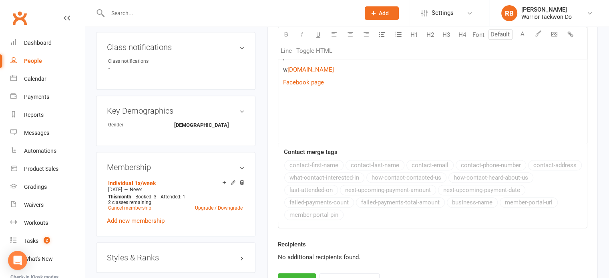
click at [293, 113] on div "Ngā mihi | Kind regards, Rachel Bates Centre Manager Warrior Taekwon-Do p 09 58…" at bounding box center [432, 37] width 309 height 214
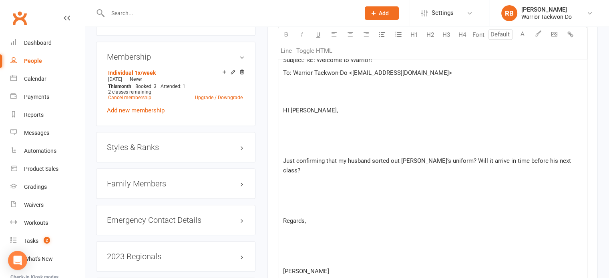
scroll to position [498, 0]
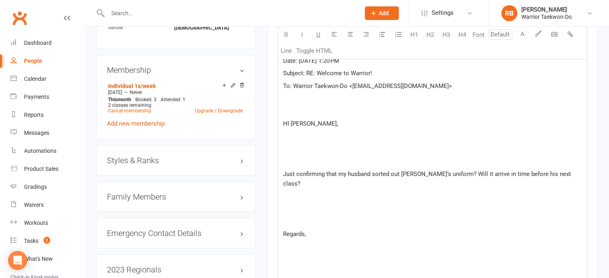
click at [313, 149] on p at bounding box center [432, 149] width 299 height 10
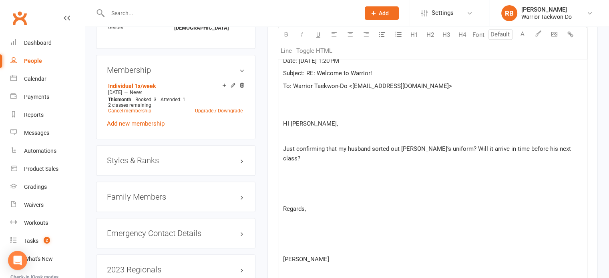
click at [311, 179] on p at bounding box center [432, 184] width 299 height 10
click at [287, 204] on p at bounding box center [432, 209] width 299 height 10
drag, startPoint x: 282, startPoint y: 173, endPoint x: 326, endPoint y: 173, distance: 44.1
click at [283, 180] on span "Regards," at bounding box center [294, 183] width 23 height 7
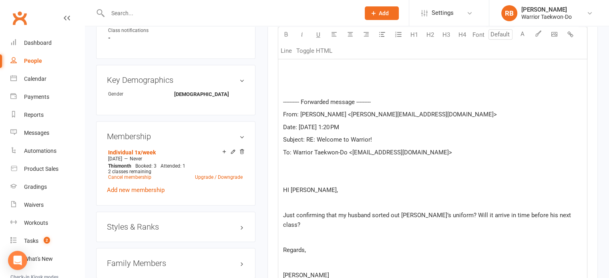
scroll to position [418, 0]
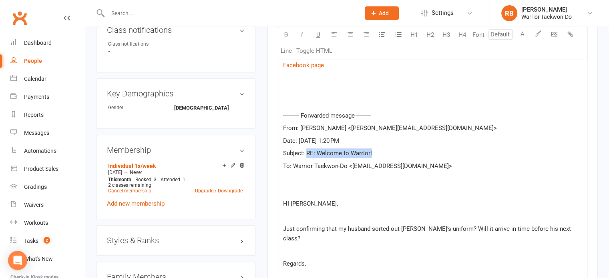
drag, startPoint x: 388, startPoint y: 154, endPoint x: 306, endPoint y: 153, distance: 82.1
click at [306, 153] on p "Subject: RE: Welcome to Warrior!" at bounding box center [432, 154] width 299 height 10
copy span "RE: Welcome to Warrior!"
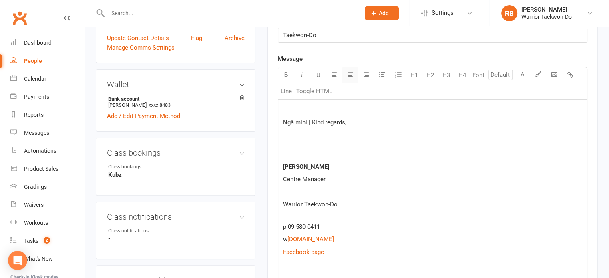
scroll to position [177, 0]
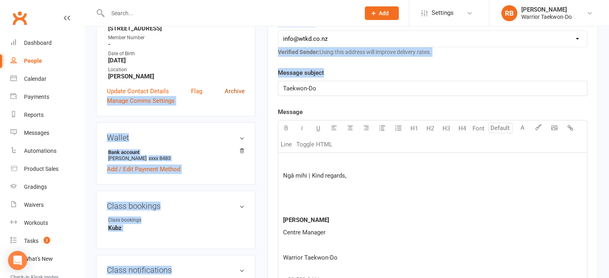
drag, startPoint x: 324, startPoint y: 78, endPoint x: 235, endPoint y: 83, distance: 89.9
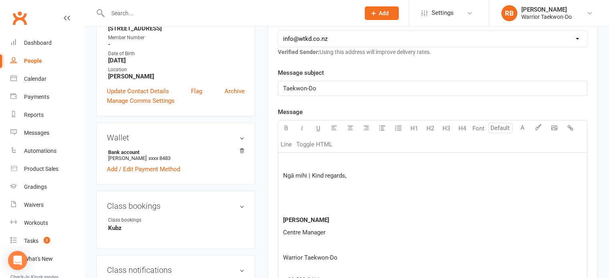
click at [333, 86] on p "Taekwon-Do" at bounding box center [432, 89] width 299 height 10
drag, startPoint x: 258, startPoint y: 87, endPoint x: 249, endPoint y: 87, distance: 9.2
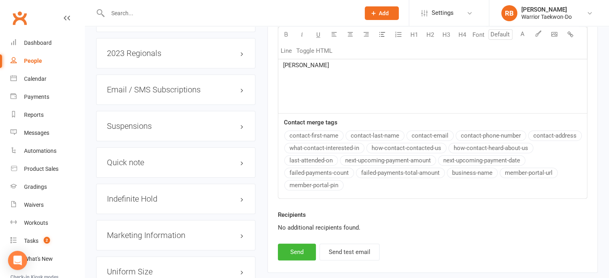
scroll to position [778, 0]
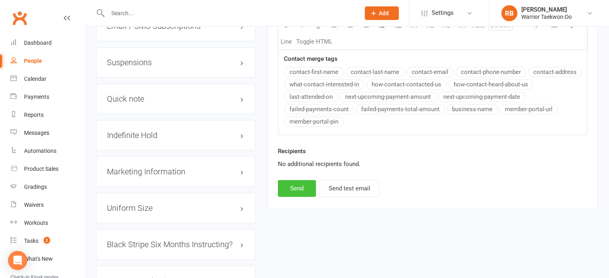
click at [296, 184] on button "Send" at bounding box center [297, 188] width 38 height 17
select select
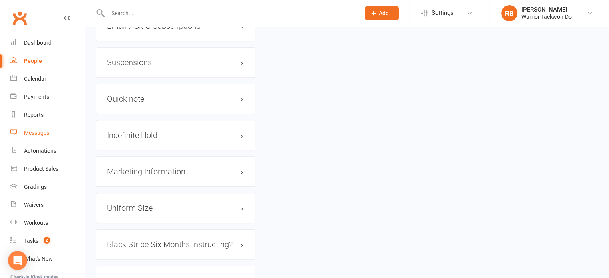
click at [44, 129] on link "Messages" at bounding box center [47, 133] width 74 height 18
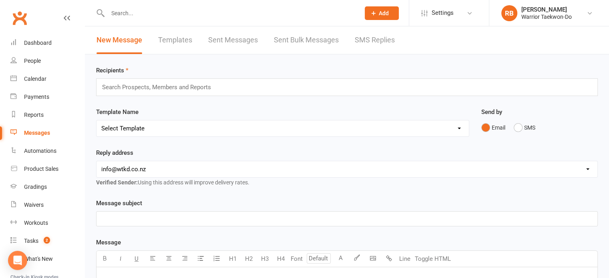
click at [187, 37] on link "Templates" at bounding box center [175, 40] width 34 height 28
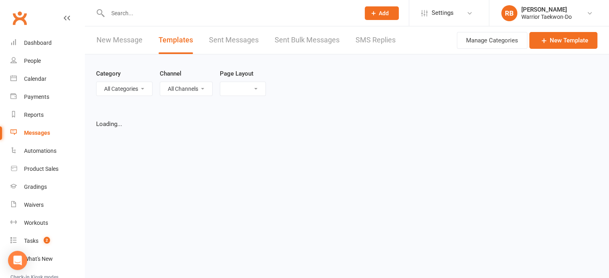
select select "grid"
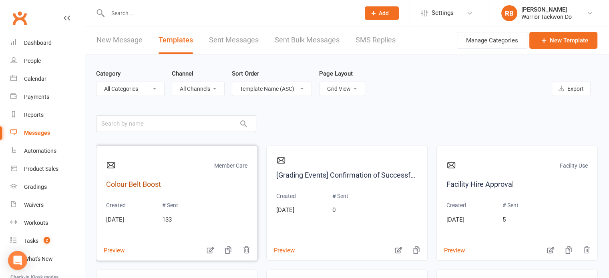
click at [193, 190] on link "Colour Belt Boost" at bounding box center [176, 185] width 141 height 12
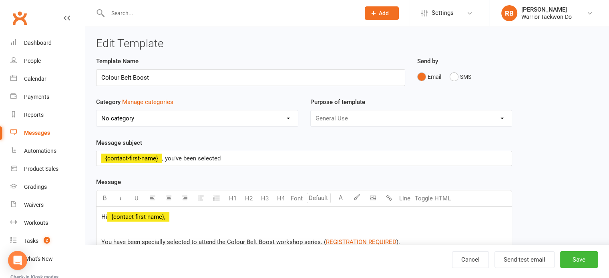
select select "9123"
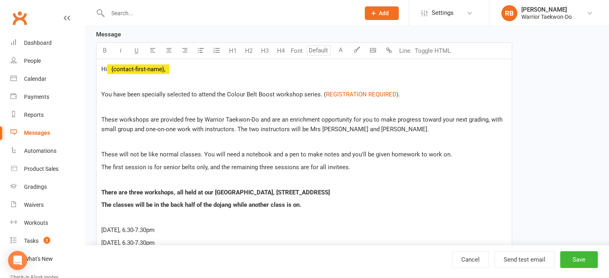
scroll to position [160, 0]
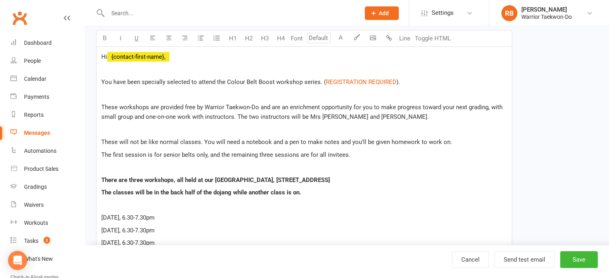
click at [242, 109] on span "These workshops are provided free by Warrior Taekwon-Do and are an enrichment o…" at bounding box center [302, 112] width 403 height 17
click at [157, 80] on span "You have been specially selected to attend the Colour Belt Boost workshop serie…" at bounding box center [213, 82] width 225 height 7
click at [145, 81] on span "You have been specially selected to attend the Colour Belt Boost workshop serie…" at bounding box center [213, 82] width 225 height 7
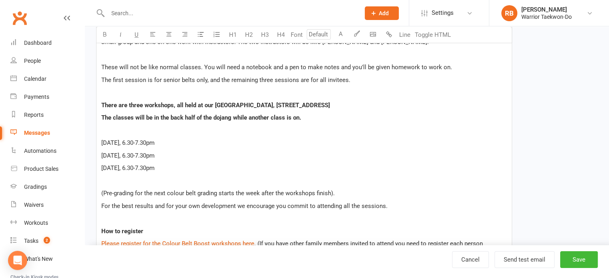
scroll to position [240, 0]
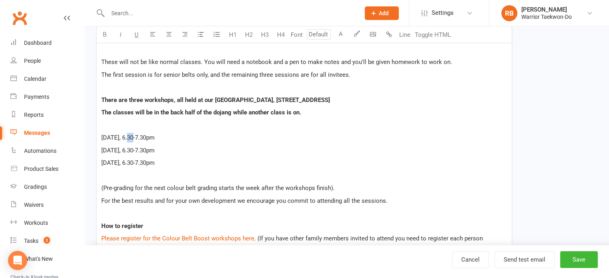
drag, startPoint x: 133, startPoint y: 136, endPoint x: 139, endPoint y: 135, distance: 6.4
click at [139, 135] on span "Wednesday 23 October, 6.30-7.30pm" at bounding box center [127, 137] width 53 height 7
drag, startPoint x: 134, startPoint y: 151, endPoint x: 140, endPoint y: 149, distance: 6.3
click at [140, 149] on span "Wednesday 30 October, 6.30-7.30pm" at bounding box center [127, 150] width 53 height 7
click at [136, 160] on span "Wednesday 6 November, 6.30-7.30pm" at bounding box center [127, 162] width 53 height 7
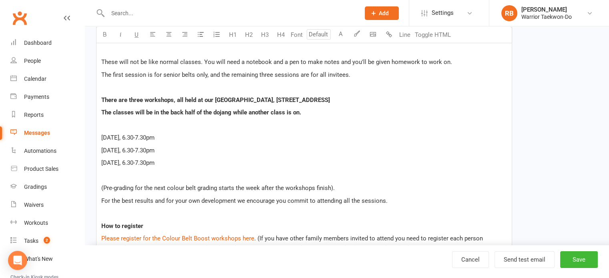
click at [296, 148] on p "Wednesday 29 October, 6.30-7.30pm" at bounding box center [304, 151] width 406 height 10
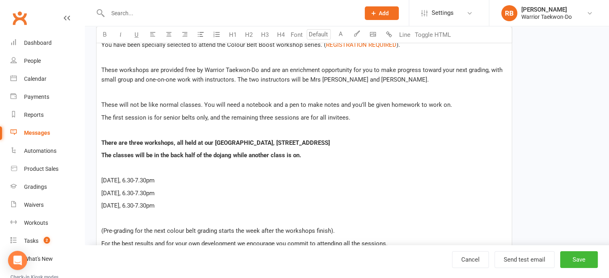
scroll to position [160, 0]
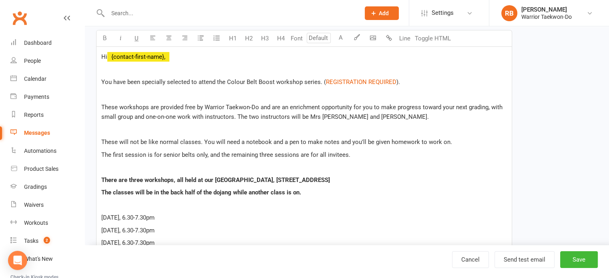
click at [246, 116] on span "These workshops are provided free by Warrior Taekwon-Do and are an enrichment o…" at bounding box center [302, 112] width 403 height 17
drag, startPoint x: 310, startPoint y: 114, endPoint x: 377, endPoint y: 115, distance: 66.9
click at [377, 115] on span "These workshops are provided free by Warrior Taekwon-Do and are an enrichment o…" at bounding box center [302, 112] width 403 height 17
click at [402, 114] on p "These workshops are provided free by Warrior Taekwon-Do and are an enrichment o…" at bounding box center [304, 112] width 406 height 19
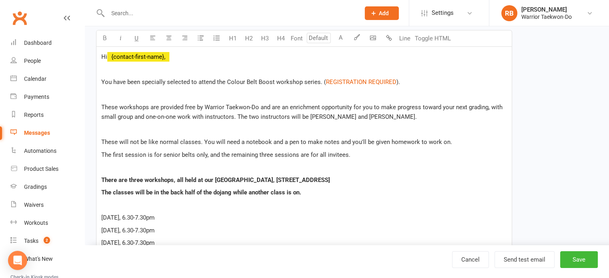
click at [213, 132] on p at bounding box center [304, 130] width 406 height 10
click at [223, 127] on p at bounding box center [304, 130] width 406 height 10
click at [195, 128] on p at bounding box center [304, 130] width 406 height 10
click at [155, 127] on p at bounding box center [304, 130] width 406 height 10
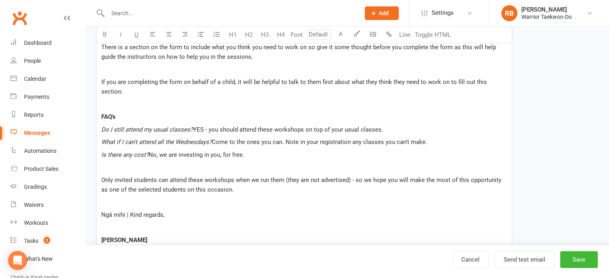
scroll to position [481, 0]
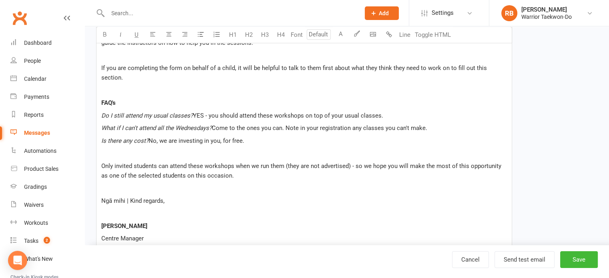
click at [155, 125] on div "Hi ﻿ {contact-first-name}, You have been specially selected to attend the Colou…" at bounding box center [304, 31] width 415 height 611
click at [285, 125] on span "Come to the ones you can. Note in your registration any classes you can't make." at bounding box center [320, 128] width 216 height 7
click at [345, 125] on div "Hi ﻿ {contact-first-name}, You have been specially selected to attend the Colou…" at bounding box center [304, 31] width 415 height 611
click at [385, 111] on p "Do I still attend my usual classes? YES - you should attend these workshops on …" at bounding box center [304, 116] width 406 height 10
click at [412, 111] on p "Do I still attend my usual classes? YES - you should attend these workshops on …" at bounding box center [304, 116] width 406 height 10
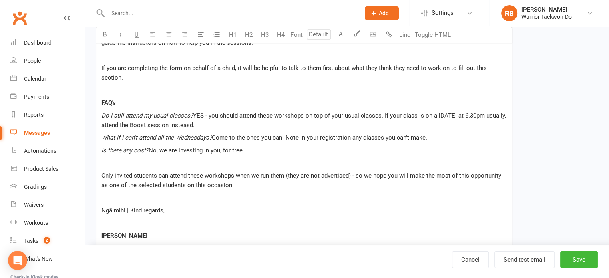
click at [324, 181] on div "Hi ﻿ {contact-first-name}, You have been specially selected to attend the Colou…" at bounding box center [304, 36] width 415 height 621
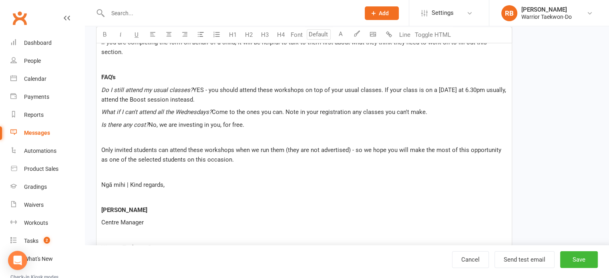
scroll to position [521, 0]
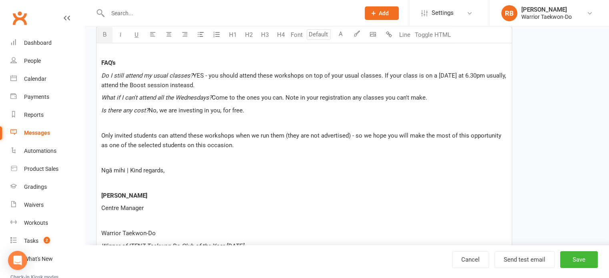
click at [136, 192] on span "[PERSON_NAME]" at bounding box center [124, 195] width 46 height 7
click at [135, 178] on p at bounding box center [304, 183] width 406 height 10
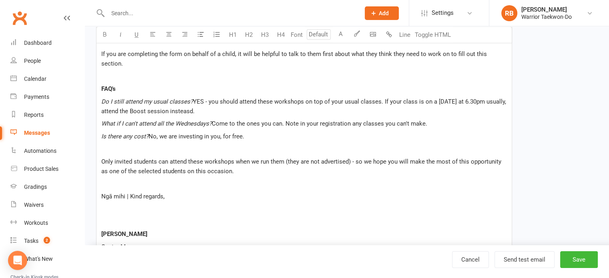
scroll to position [481, 0]
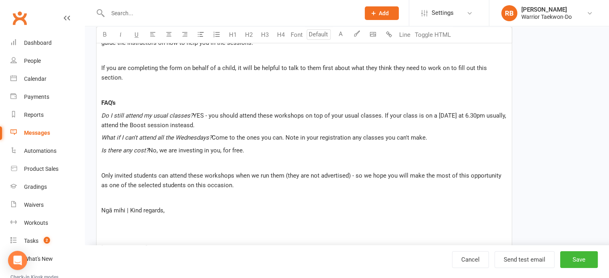
click at [199, 193] on p at bounding box center [304, 198] width 406 height 10
drag, startPoint x: 207, startPoint y: 115, endPoint x: 213, endPoint y: 113, distance: 6.5
click at [213, 113] on span "YES - you should attend these workshops on top of your usual classes. If your c…" at bounding box center [304, 120] width 407 height 17
click at [290, 146] on div "Hi ﻿ {contact-first-name}, You have been specially selected to attend the Colou…" at bounding box center [304, 42] width 415 height 633
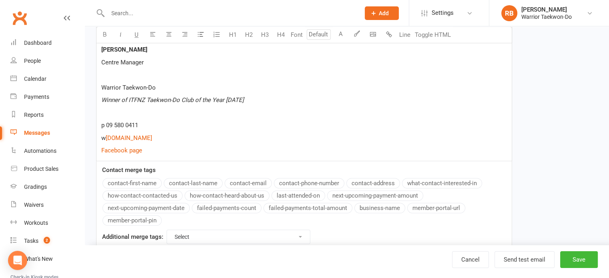
scroll to position [681, 0]
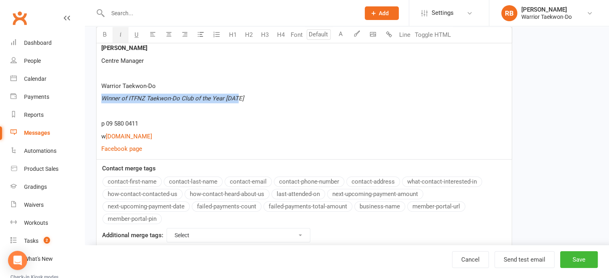
drag, startPoint x: 242, startPoint y: 87, endPoint x: 96, endPoint y: 88, distance: 145.8
click at [240, 94] on p "Winner of ITFNZ Taekwon-Do Club of the Year 2022" at bounding box center [304, 99] width 406 height 10
click at [239, 94] on p "Winner of ITFNZ Taekwon-Do Club of the Year 2022" at bounding box center [304, 99] width 406 height 10
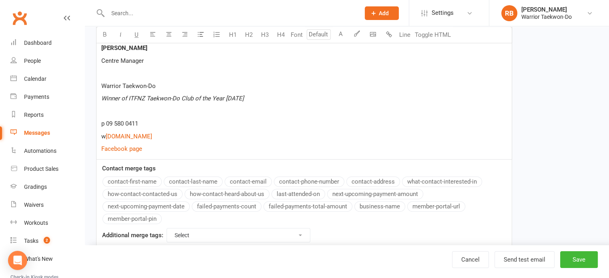
click at [292, 107] on p at bounding box center [304, 112] width 406 height 10
click at [570, 258] on button "Save" at bounding box center [579, 260] width 38 height 17
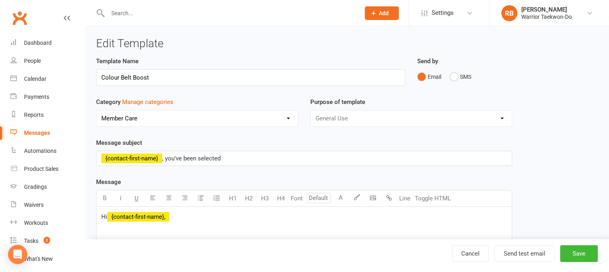
select select "grid"
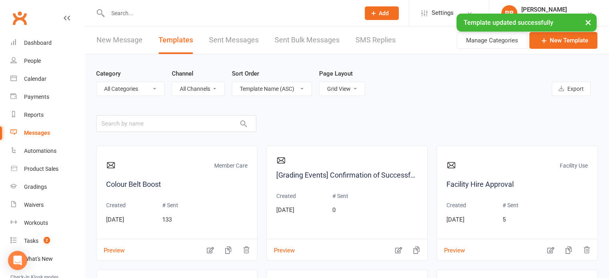
click at [283, 123] on main "Category All Categories (No category) Attendance Class Graduations Facility Use…" at bounding box center [347, 206] width 502 height 305
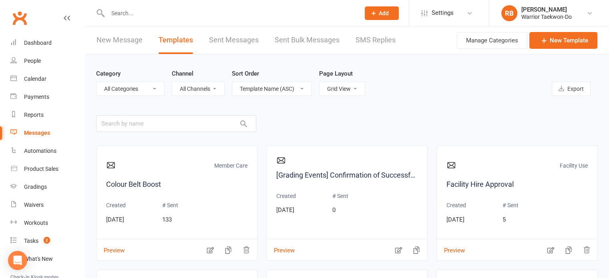
click at [136, 43] on link "New Message" at bounding box center [120, 40] width 46 height 28
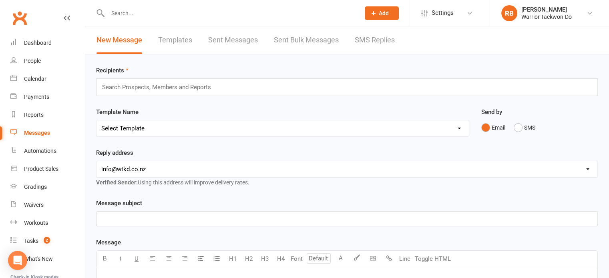
click at [137, 129] on select "Select Template [Email] We Miss You - 1st email [Email] Graduation from Junior …" at bounding box center [283, 129] width 373 height 16
click at [89, 127] on div "Recipients Search Prospects, Members and Reports Template Name Select Template …" at bounding box center [347, 281] width 524 height 454
click at [186, 40] on link "Templates" at bounding box center [175, 40] width 34 height 28
select select "grid"
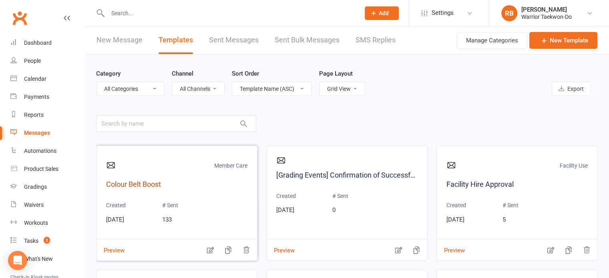
click at [149, 183] on link "Colour Belt Boost" at bounding box center [176, 185] width 141 height 12
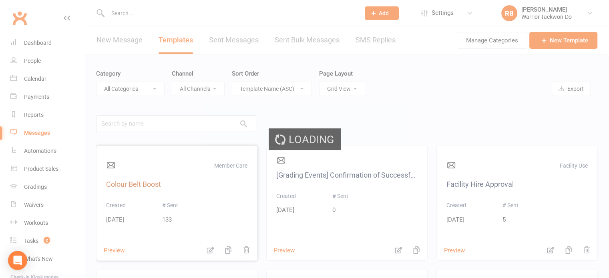
select select "9123"
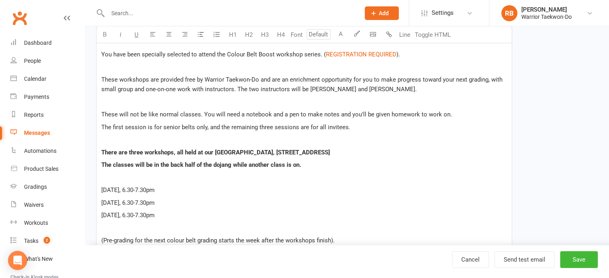
scroll to position [200, 0]
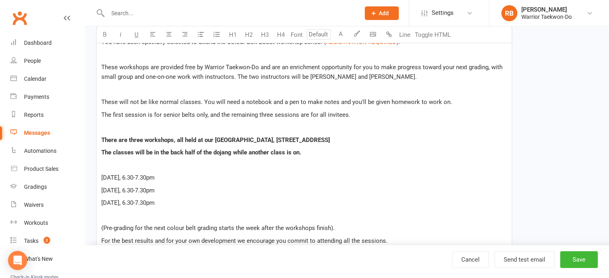
click at [212, 174] on p "Wednesday 22 October, 6.30-7.30pm" at bounding box center [304, 178] width 406 height 10
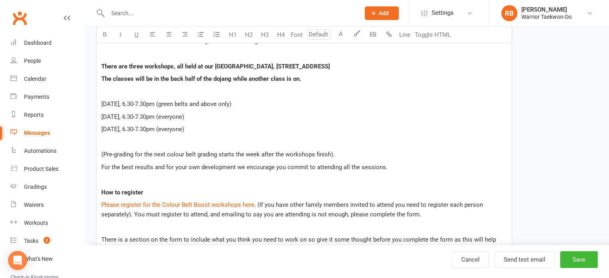
scroll to position [280, 0]
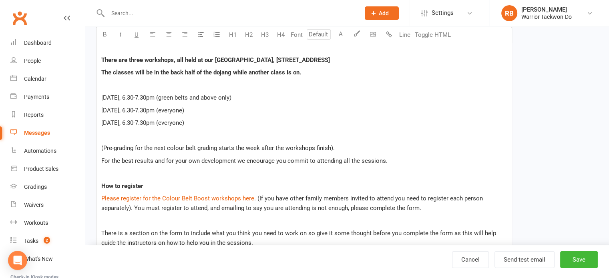
click at [410, 159] on p "For the best results and for your own development we encourage you commit to at…" at bounding box center [304, 161] width 406 height 10
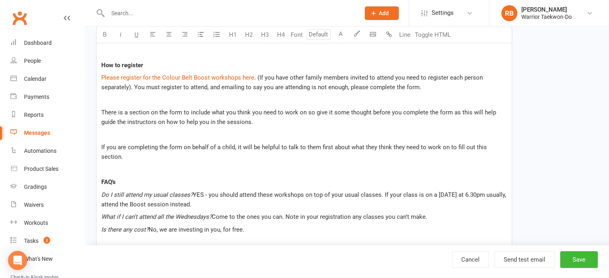
scroll to position [401, 0]
click at [222, 77] on span "Please register for the Colour Belt Boost workshops here" at bounding box center [177, 78] width 153 height 7
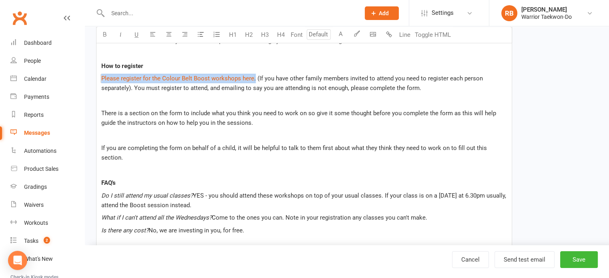
drag, startPoint x: 254, startPoint y: 78, endPoint x: 84, endPoint y: 78, distance: 169.9
click at [85, 78] on ui-view "Prospect Member Non-attending contact Class / event Appointment Grading event T…" at bounding box center [304, 74] width 609 height 947
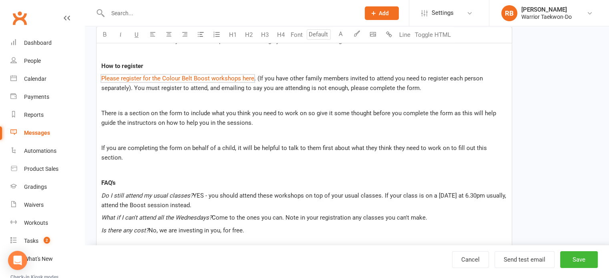
click at [333, 83] on p "$ Please register for the Colour Belt Boost workshops here $ . (If you have oth…" at bounding box center [304, 83] width 406 height 19
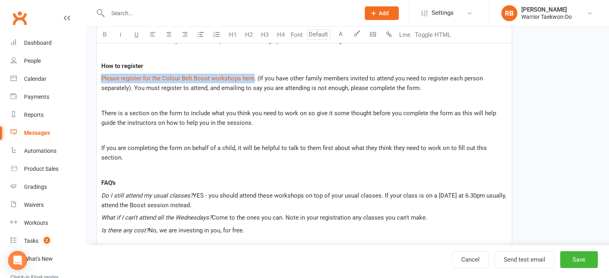
drag, startPoint x: 252, startPoint y: 78, endPoint x: 93, endPoint y: 76, distance: 159.4
click at [93, 76] on div "Template Name Colour Belt Boost Send by Email SMS Category Manage categories No…" at bounding box center [304, 99] width 428 height 886
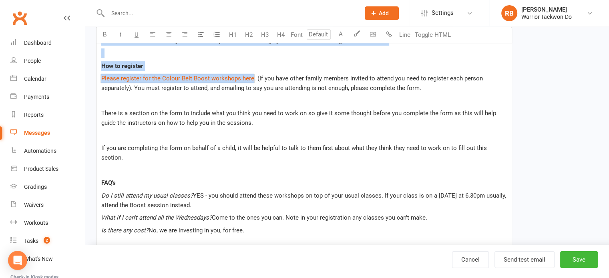
scroll to position [225, 0]
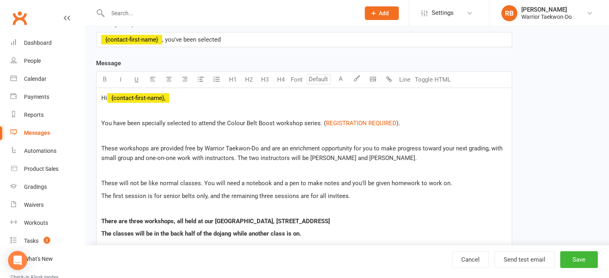
scroll to position [105, 0]
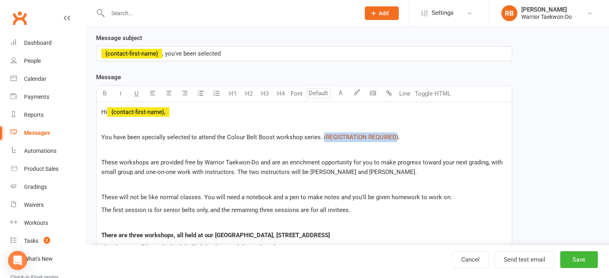
drag, startPoint x: 321, startPoint y: 136, endPoint x: 392, endPoint y: 138, distance: 70.9
click at [392, 138] on p "You have been specially selected to attend the Colour Belt Boost workshop serie…" at bounding box center [304, 138] width 406 height 10
click at [425, 145] on p at bounding box center [304, 150] width 406 height 10
drag, startPoint x: 393, startPoint y: 136, endPoint x: 324, endPoint y: 137, distance: 69.3
click at [324, 137] on p "You have been specially selected to attend the Colour Belt Boost workshop serie…" at bounding box center [304, 138] width 406 height 10
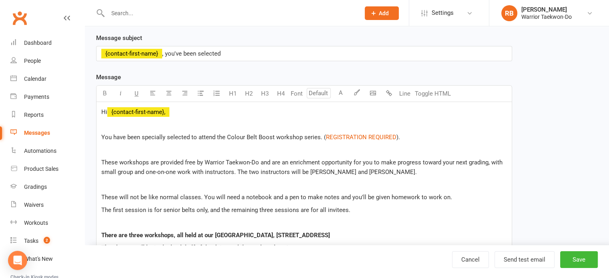
click at [417, 135] on p "You have been specially selected to attend the Colour Belt Boost workshop serie…" at bounding box center [304, 138] width 406 height 10
click at [377, 136] on span "REGISTRATION REQUIRED" at bounding box center [361, 137] width 71 height 7
click at [377, 135] on span "REGISTRATION REQUIRED" at bounding box center [361, 137] width 71 height 7
click at [443, 137] on p "You have been specially selected to attend the Colour Belt Boost workshop serie…" at bounding box center [304, 138] width 406 height 10
click at [446, 137] on p "You have been specially selected to attend the Colour Belt Boost workshop serie…" at bounding box center [304, 138] width 406 height 10
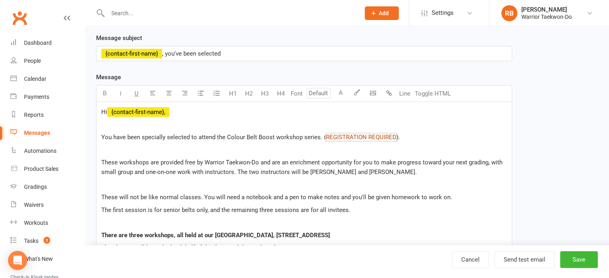
click at [328, 136] on span "REGISTRATION REQUIRED" at bounding box center [361, 137] width 71 height 7
drag, startPoint x: 424, startPoint y: 137, endPoint x: 324, endPoint y: 135, distance: 100.6
click at [324, 135] on p "You have been specially selected to attend the Colour Belt Boost workshop serie…" at bounding box center [304, 138] width 406 height 10
click at [326, 136] on span "REGISTRATION REQUIRED" at bounding box center [361, 137] width 71 height 7
drag, startPoint x: 322, startPoint y: 136, endPoint x: 392, endPoint y: 136, distance: 70.1
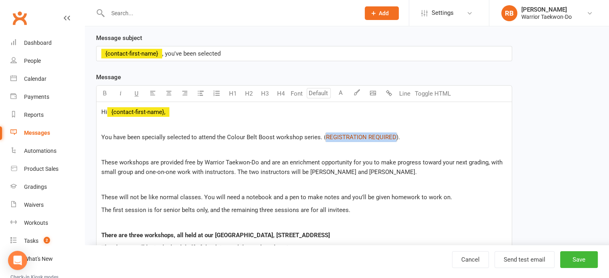
click at [392, 136] on p "You have been specially selected to attend the Colour Belt Boost workshop serie…" at bounding box center [304, 138] width 406 height 10
click at [288, 147] on p at bounding box center [304, 150] width 406 height 10
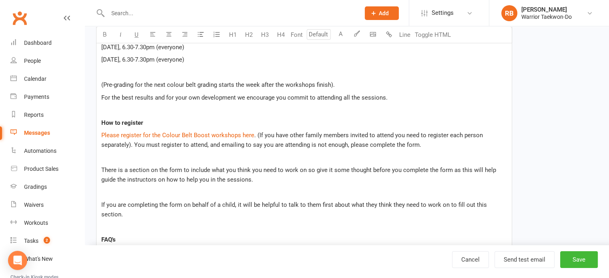
scroll to position [345, 0]
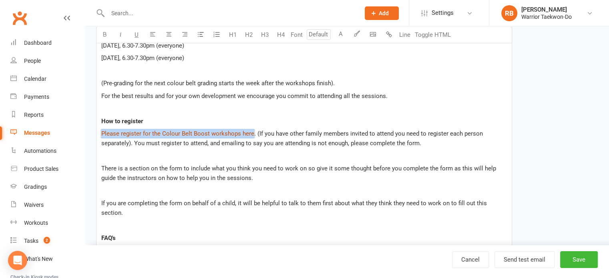
drag, startPoint x: 252, startPoint y: 134, endPoint x: 101, endPoint y: 131, distance: 150.6
click at [101, 131] on p "$ Please register for the Colour Belt Boost workshops here $ . (If you have oth…" at bounding box center [304, 138] width 406 height 19
click at [307, 96] on span "For the best results and for your own development we encourage you commit to at…" at bounding box center [244, 96] width 286 height 7
click at [222, 130] on span "Please register for the Colour Belt Boost workshops here" at bounding box center [177, 133] width 153 height 7
click at [349, 118] on p "How to register" at bounding box center [304, 122] width 406 height 10
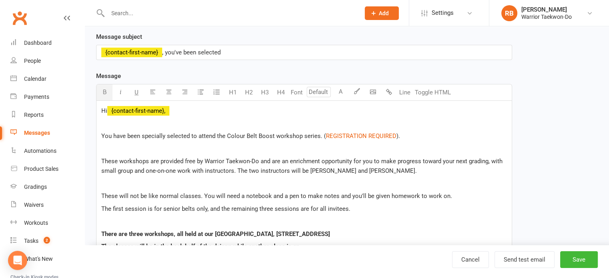
scroll to position [105, 0]
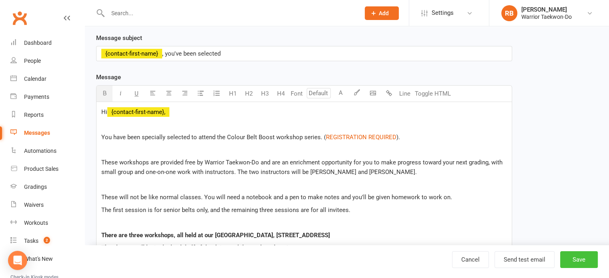
click at [571, 257] on button "Save" at bounding box center [579, 260] width 38 height 17
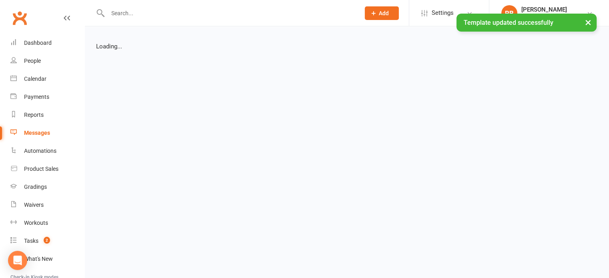
select select "grid"
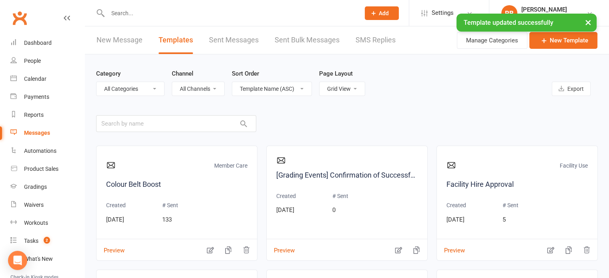
click at [127, 44] on link "New Message" at bounding box center [120, 40] width 46 height 28
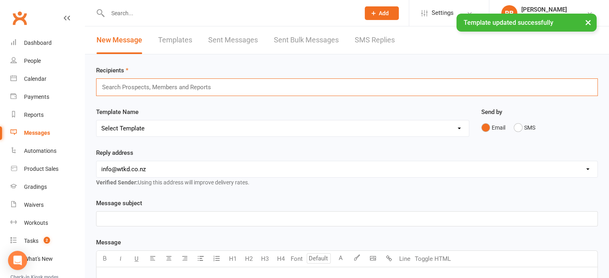
click at [159, 87] on input "text" at bounding box center [159, 87] width 117 height 10
click at [143, 127] on select "Select Template [Email] We Miss You - 1st email [Email] Graduation from Junior …" at bounding box center [283, 129] width 373 height 16
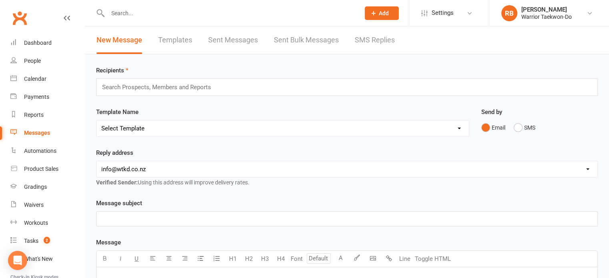
select select "17"
click at [97, 121] on select "Select Template [Email] We Miss You - 1st email [Email] Graduation from Junior …" at bounding box center [283, 129] width 373 height 16
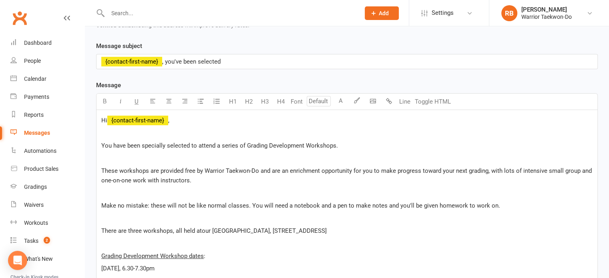
scroll to position [160, 0]
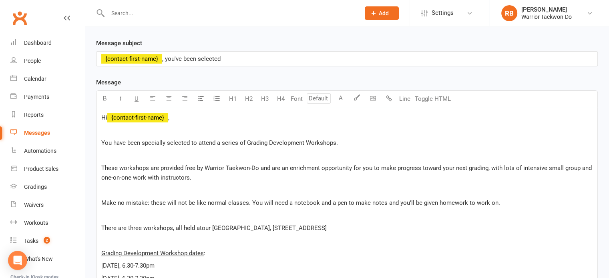
click at [238, 166] on span "These workshops are provided free by Warrior Taekwon-Do and are an enrichment o…" at bounding box center [347, 173] width 492 height 17
click at [246, 173] on p "These workshops are provided free by Warrior Taekwon-Do and are an enrichment o…" at bounding box center [347, 172] width 492 height 19
click at [244, 177] on p "These workshops are provided free by Warrior Taekwon-Do and are an enrichment o…" at bounding box center [347, 172] width 492 height 19
drag, startPoint x: 245, startPoint y: 139, endPoint x: 332, endPoint y: 142, distance: 86.6
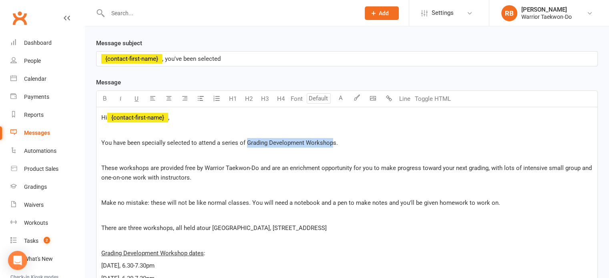
click at [332, 142] on span "You have been specially selected to attend a series of Grading Development Work…" at bounding box center [219, 142] width 237 height 7
drag, startPoint x: 190, startPoint y: 141, endPoint x: 335, endPoint y: 137, distance: 144.7
click at [335, 138] on p "You have been specially selected to attend a series of Grading Development Work…" at bounding box center [347, 143] width 492 height 10
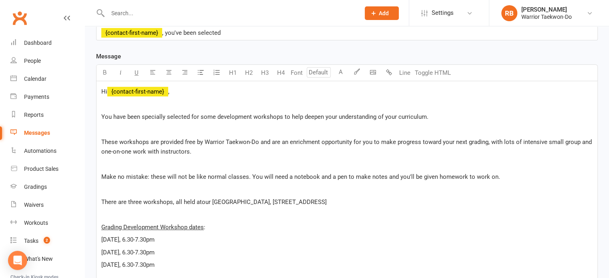
scroll to position [200, 0]
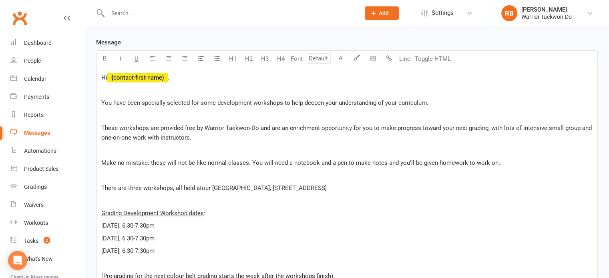
click at [258, 164] on span "Make no mistake: these will not be like normal classes. You will need a noteboo…" at bounding box center [300, 162] width 399 height 7
click at [307, 163] on span "Make no mistake: these will not be like normal classes. You will need a noteboo…" at bounding box center [300, 162] width 399 height 7
click at [296, 192] on p "There are three workshops, all held at our Ellerslie main centre, 198 Marua Rd." at bounding box center [347, 188] width 492 height 10
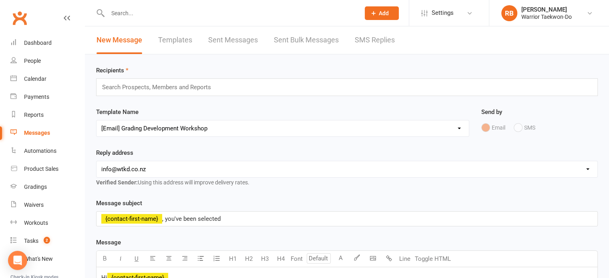
scroll to position [0, 0]
click at [164, 35] on link "Templates" at bounding box center [175, 40] width 34 height 28
select select "grid"
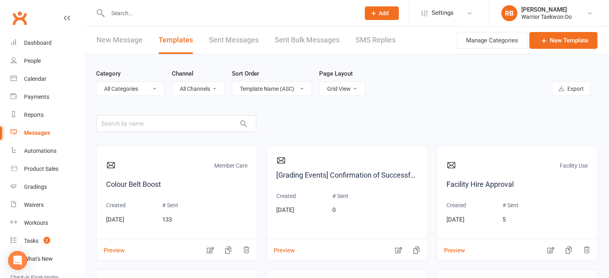
click at [112, 46] on link "New Message" at bounding box center [120, 40] width 46 height 28
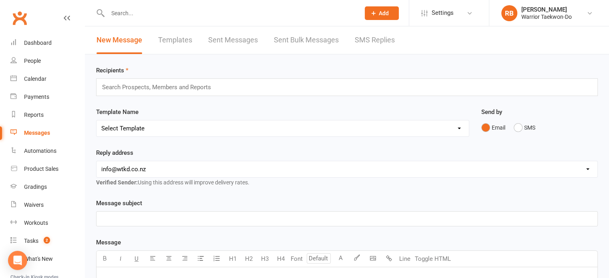
click at [160, 126] on select "Select Template [Email] We Miss You - 1st email [Email] Graduation from Junior …" at bounding box center [283, 129] width 373 height 16
select select "38"
click at [97, 121] on select "Select Template [Email] We Miss You - 1st email [Email] Graduation from Junior …" at bounding box center [283, 129] width 373 height 16
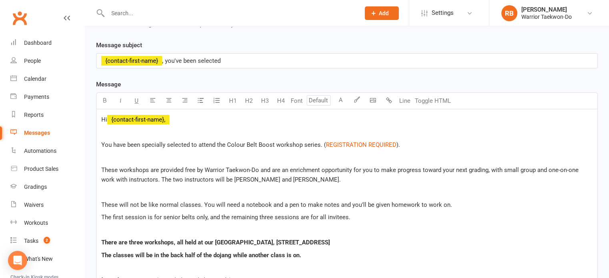
scroll to position [160, 0]
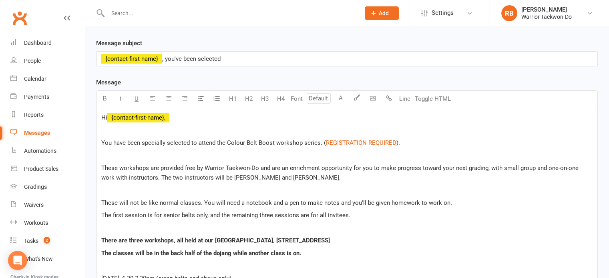
click at [260, 153] on p at bounding box center [347, 156] width 492 height 10
click at [204, 142] on span "You have been specially selected to attend the Colour Belt Boost workshop serie…" at bounding box center [213, 142] width 225 height 7
click at [258, 171] on span "These workshops are provided free by Warrior Taekwon-Do and are an enrichment o…" at bounding box center [340, 173] width 479 height 17
click at [151, 177] on span "These workshops are provided free by Warrior Taekwon-Do and are an enrichment o…" at bounding box center [340, 173] width 479 height 17
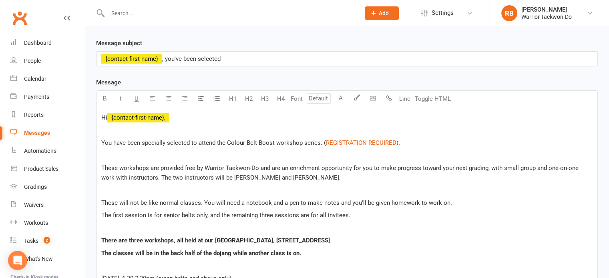
click at [165, 173] on span "These workshops are provided free by Warrior Taekwon-Do and are an enrichment o…" at bounding box center [340, 173] width 479 height 17
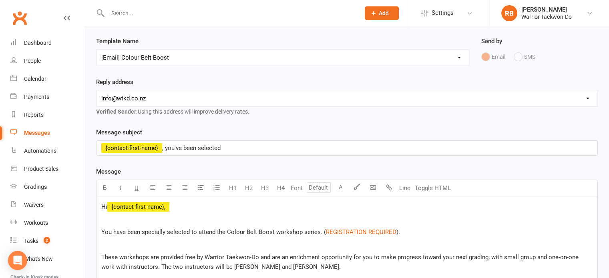
scroll to position [22, 0]
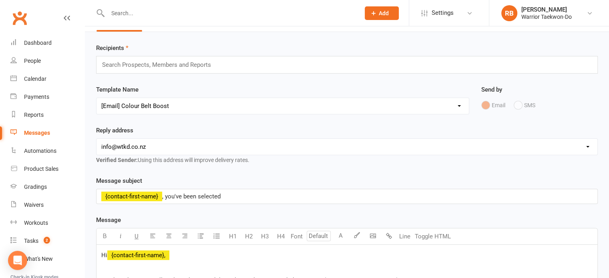
click at [152, 64] on input "text" at bounding box center [159, 65] width 117 height 10
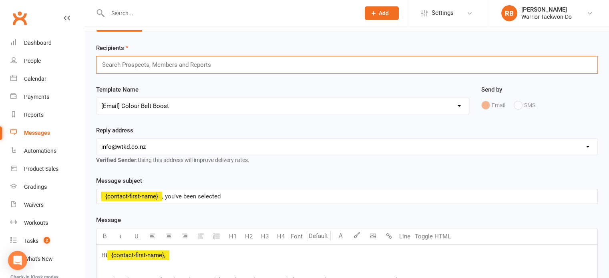
click at [168, 64] on input "text" at bounding box center [159, 65] width 117 height 10
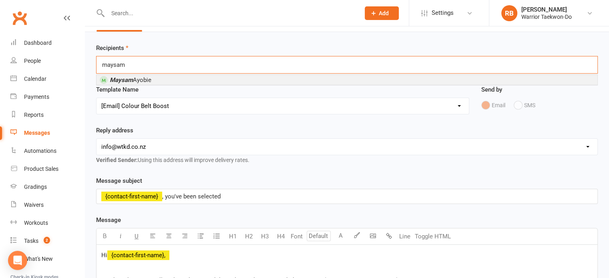
type input "maysam"
click at [160, 78] on li "Maysam Ayobie" at bounding box center [347, 80] width 501 height 10
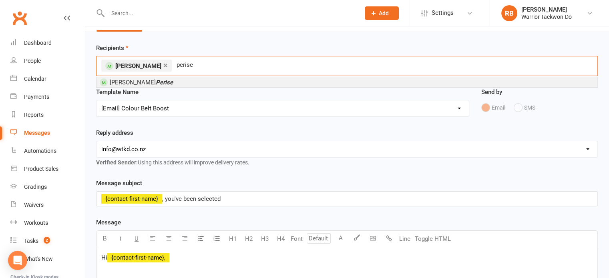
type input "perise"
click at [157, 82] on em "Perise" at bounding box center [164, 82] width 17 height 7
type input "parisa"
click at [183, 82] on li "Parisa Deendost" at bounding box center [347, 82] width 501 height 10
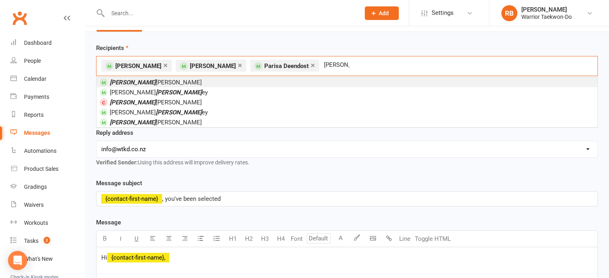
type input "finn"
click at [202, 82] on li "Finn Holmes" at bounding box center [347, 82] width 501 height 10
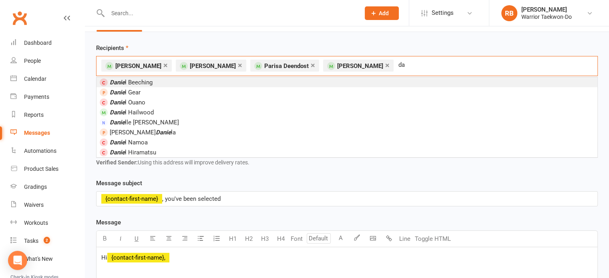
type input "d"
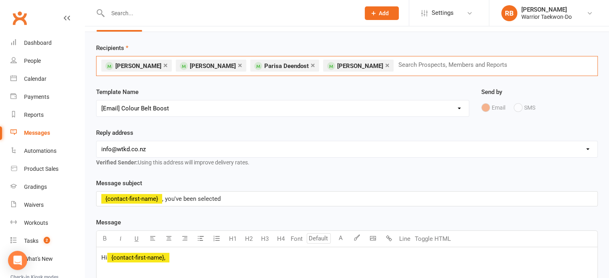
click at [468, 69] on input "text" at bounding box center [456, 65] width 117 height 10
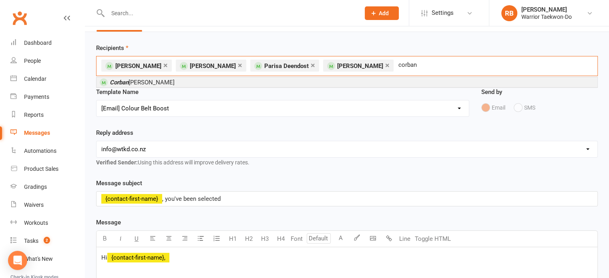
type input "corban"
click at [158, 83] on li "Corban Leung" at bounding box center [347, 82] width 501 height 10
type input "emma y"
click at [179, 79] on li "Emma Y uen" at bounding box center [347, 82] width 501 height 10
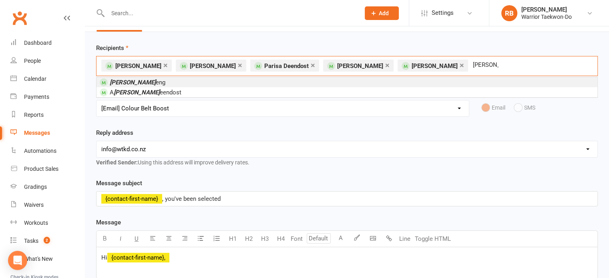
type input "ryan d"
drag, startPoint x: 138, startPoint y: 81, endPoint x: 143, endPoint y: 99, distance: 18.0
click at [139, 81] on li "Ryan D eng" at bounding box center [347, 82] width 501 height 10
type input "hayden wa"
click at [192, 83] on li "Hayden Wa llis" at bounding box center [347, 82] width 501 height 10
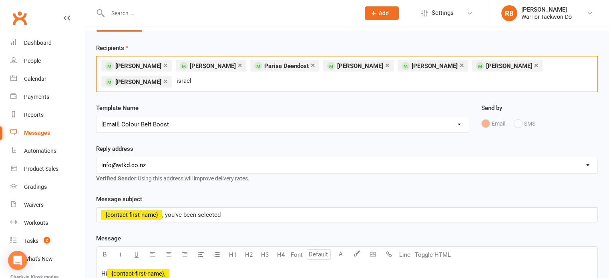
type input "israel i"
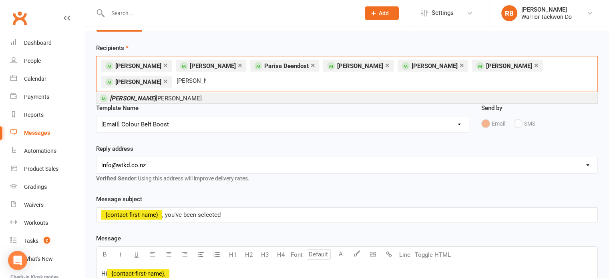
type input "sophie mc"
click at [137, 95] on em "Sophie Mc" at bounding box center [133, 98] width 46 height 7
type input "angelo bal"
click at [165, 95] on li "Angelo Bal jak" at bounding box center [347, 98] width 501 height 10
type input "toby le"
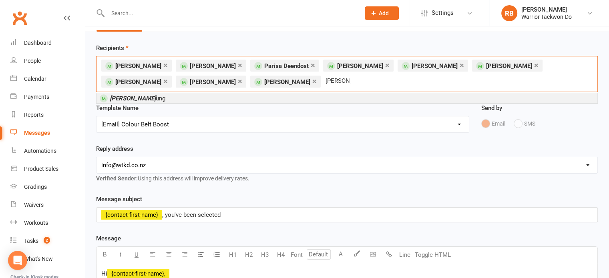
click at [167, 98] on li "Toby Le ung" at bounding box center [347, 98] width 501 height 10
type input "eason ts"
click at [195, 101] on li "Eason Ts e" at bounding box center [347, 98] width 501 height 10
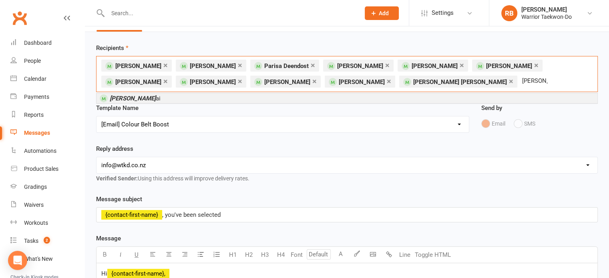
type input "tim zh"
click at [195, 101] on li "Tim Zh ai" at bounding box center [347, 98] width 501 height 10
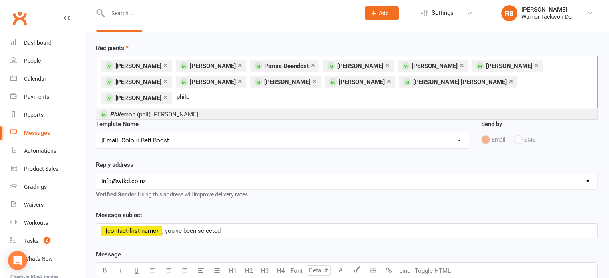
type input "phile"
click at [188, 109] on li "Phile mon (phil) Isip" at bounding box center [347, 114] width 501 height 10
type input "samantha"
click at [185, 109] on li "Samantha Holmes" at bounding box center [347, 114] width 501 height 10
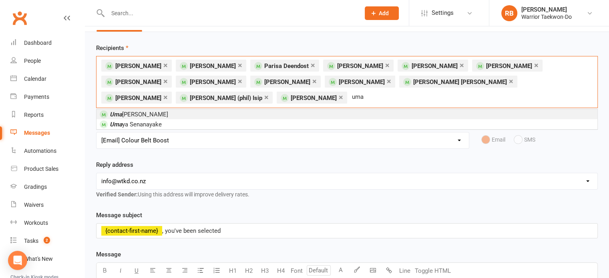
type input "uma"
click at [176, 109] on li "Uma Srinivasa" at bounding box center [347, 114] width 501 height 10
type input "nimra"
click at [169, 111] on li "Nimra Imran" at bounding box center [347, 114] width 501 height 10
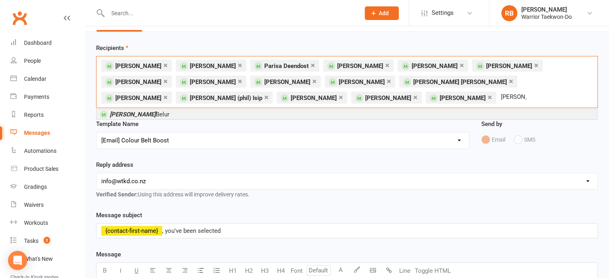
type input "anay"
click at [157, 113] on li "Anay Belur" at bounding box center [347, 114] width 501 height 10
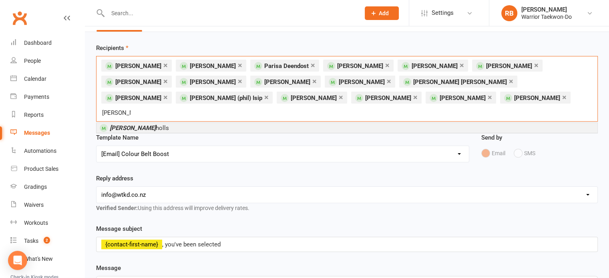
type input "harvey nic"
click at [157, 123] on li "Harvey Nic holls" at bounding box center [347, 128] width 501 height 10
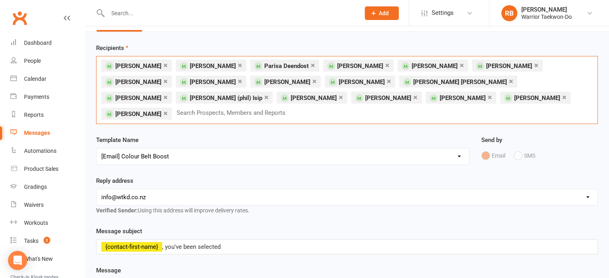
click at [293, 108] on input "text" at bounding box center [234, 113] width 117 height 10
type input "c"
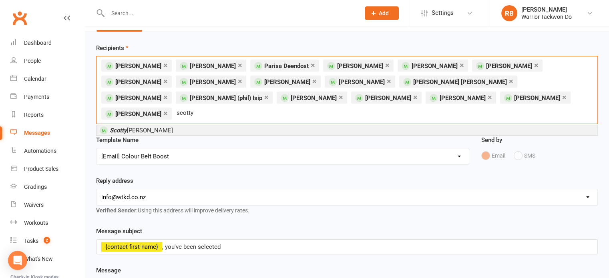
type input "scotty"
click at [341, 125] on li "Scotty Murray" at bounding box center [347, 130] width 501 height 10
type input "sophia m"
click at [341, 125] on li "Sophia M urray" at bounding box center [347, 130] width 501 height 10
type input "mahsa"
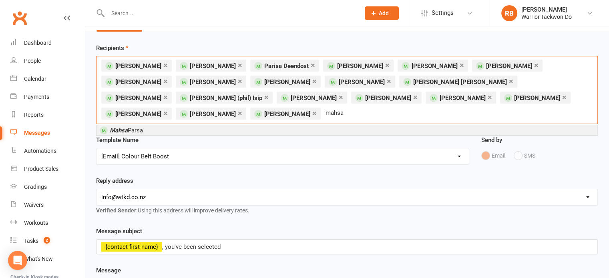
click at [180, 125] on li "Mahsa Parsa" at bounding box center [347, 130] width 501 height 10
type input "sara pa"
click at [179, 125] on li "Sara Pa rsa" at bounding box center [347, 130] width 501 height 10
type input "eric liu"
click at [187, 129] on li "[PERSON_NAME]" at bounding box center [347, 130] width 501 height 10
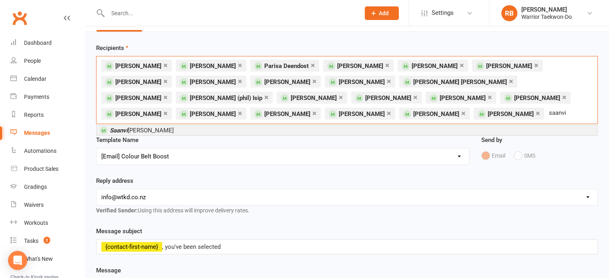
type input "saanvi"
click at [187, 129] on li "Saanvi Singh" at bounding box center [347, 130] width 501 height 10
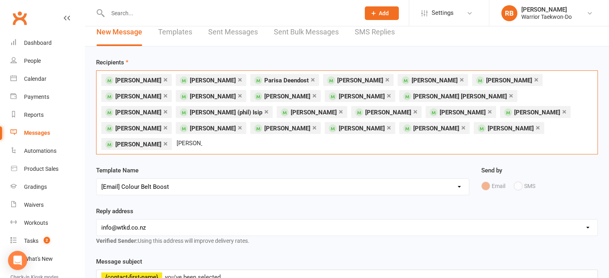
scroll to position [0, 0]
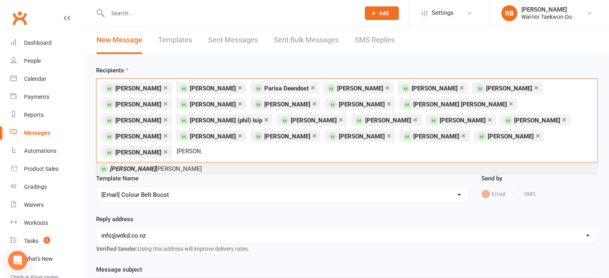
type input "saum"
click at [183, 163] on div "Saum ya Singh" at bounding box center [347, 168] width 502 height 11
click at [185, 164] on li "Saum ya Singh" at bounding box center [347, 169] width 501 height 10
type input "james sp"
click at [167, 164] on li "James Sp ain" at bounding box center [347, 169] width 501 height 10
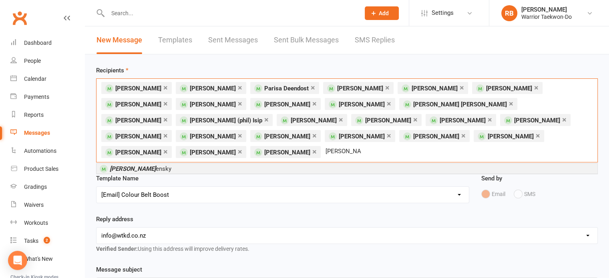
type input "sophia znam"
click at [167, 164] on li "Sophia Znam ensky" at bounding box center [347, 169] width 501 height 10
type input "benjamin s"
click at [149, 165] on span "Benjamin S impson" at bounding box center [156, 168] width 92 height 7
type input "blake rich"
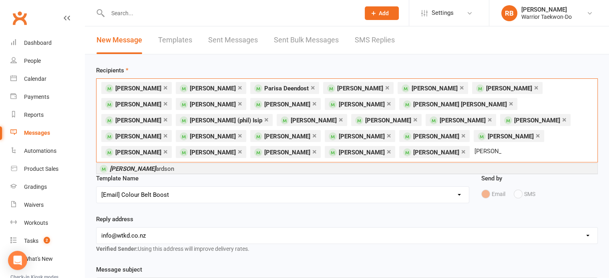
click at [160, 164] on li "Blake Rich ardson" at bounding box center [347, 169] width 501 height 10
type input "dylan richard"
click at [152, 165] on span "Dylan Richard son" at bounding box center [138, 168] width 56 height 7
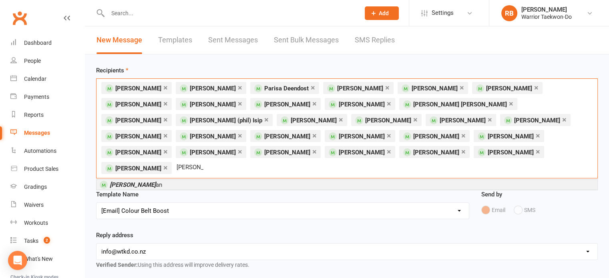
type input "finn morg"
click at [161, 180] on li "Finn Morg an" at bounding box center [347, 185] width 501 height 10
type input "brendan"
click at [161, 180] on li "Brendan Doogan" at bounding box center [347, 185] width 501 height 10
type input "oliver kell"
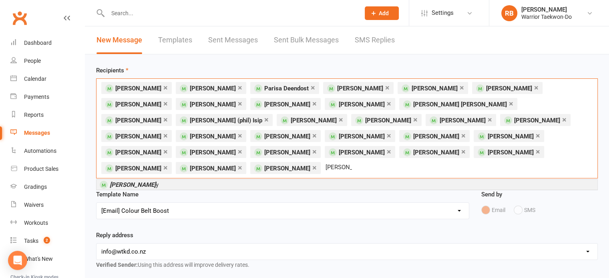
click at [163, 180] on li "Oliver Kell y" at bounding box center [347, 185] width 501 height 10
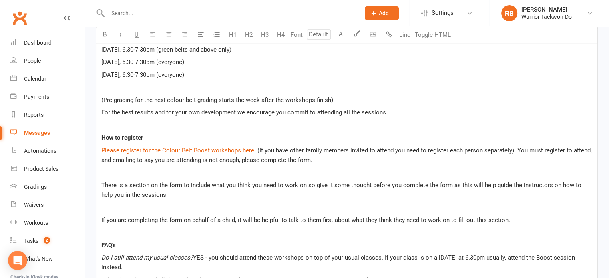
scroll to position [401, 0]
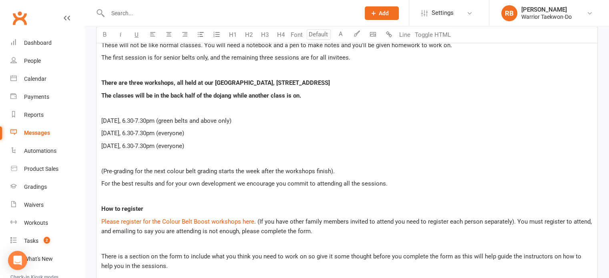
click at [314, 141] on p "Wednesday 5 November, 6.30-7.30pm (everyone)" at bounding box center [347, 146] width 492 height 10
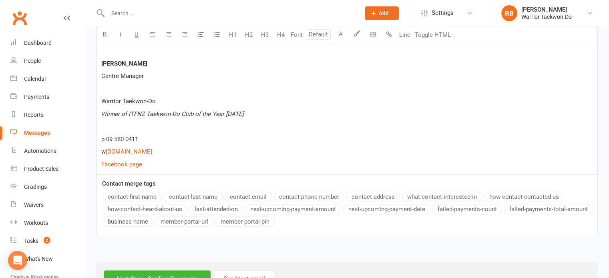
scroll to position [801, 0]
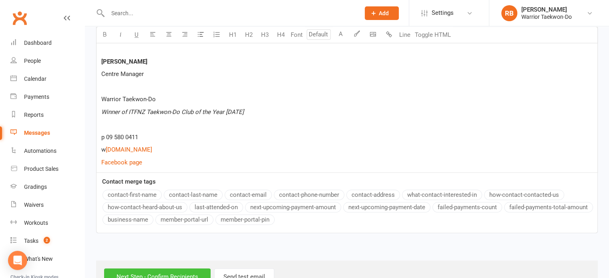
click at [181, 269] on input "Next Step - Confirm Recipients" at bounding box center [157, 277] width 107 height 17
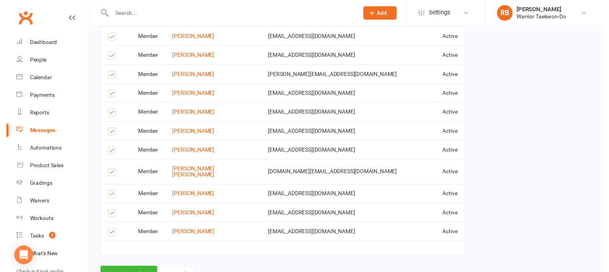
scroll to position [1320, 0]
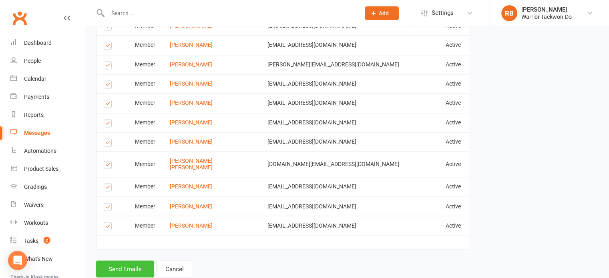
click at [128, 261] on button "Send Emails" at bounding box center [125, 269] width 58 height 17
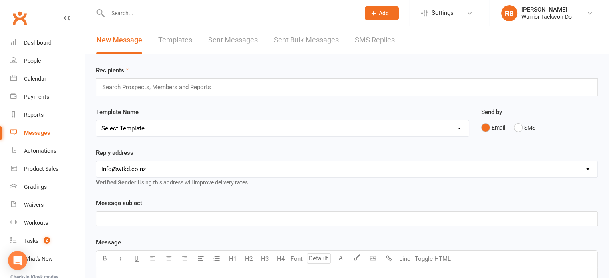
click at [385, 11] on span "Add" at bounding box center [384, 13] width 10 height 6
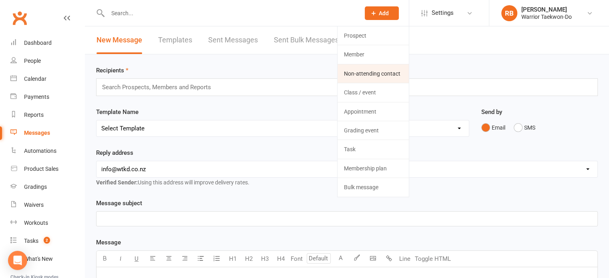
click at [370, 71] on link "Non-attending contact" at bounding box center [373, 73] width 71 height 18
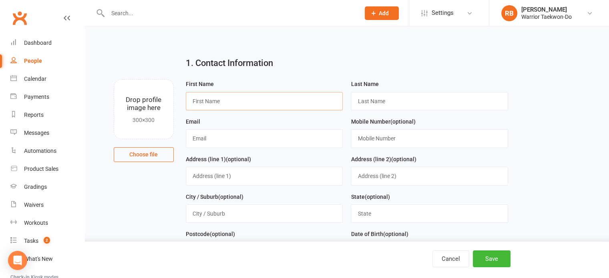
click at [221, 102] on input "text" at bounding box center [264, 101] width 157 height 18
type input "Rajiv"
type input "Pratap"
click at [217, 135] on input "text" at bounding box center [264, 138] width 157 height 18
paste input "rajiv.pratap.nz@gmail.com"
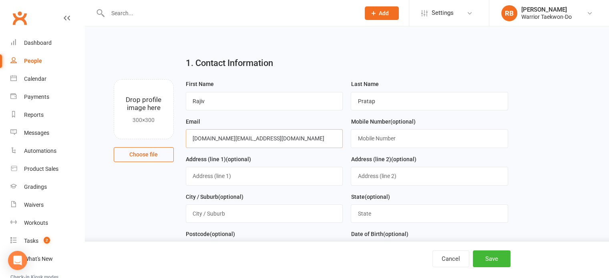
type input "rajiv.pratap.nz@gmail.com"
click at [372, 133] on input "text" at bounding box center [429, 138] width 157 height 18
paste input "0220246022"
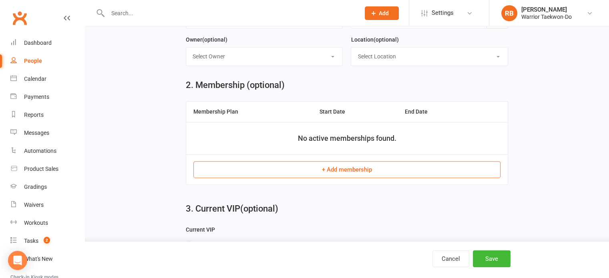
scroll to position [240, 0]
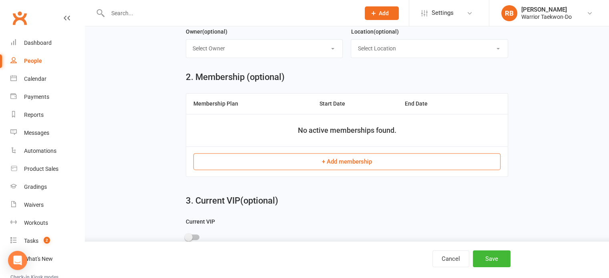
type input "0220246022"
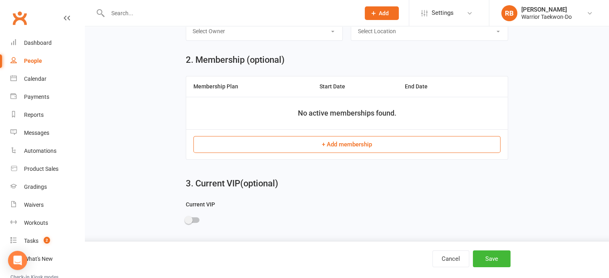
scroll to position [259, 0]
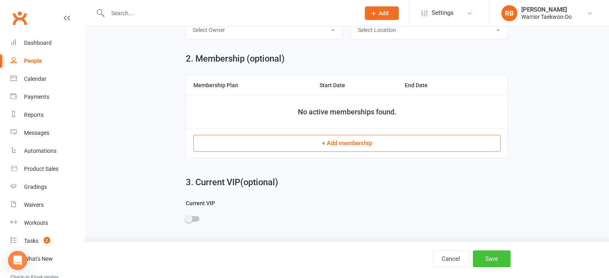
click at [494, 257] on button "Save" at bounding box center [492, 259] width 38 height 17
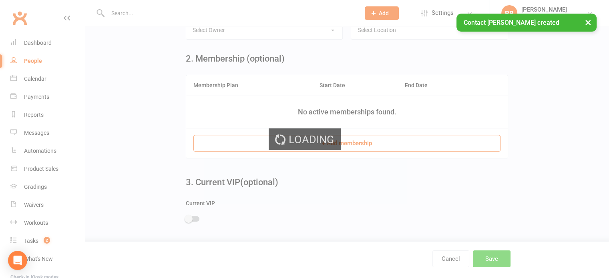
scroll to position [0, 0]
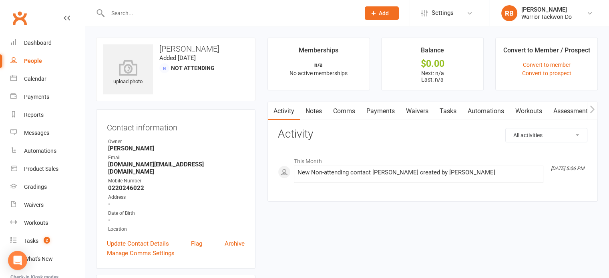
click at [345, 109] on link "Comms" at bounding box center [344, 111] width 33 height 18
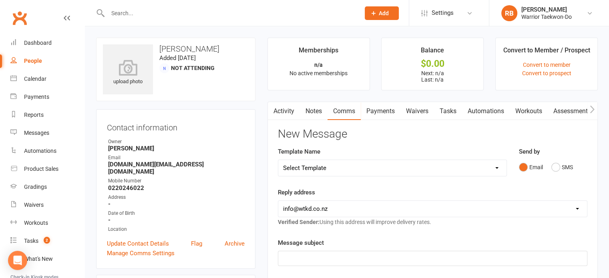
click at [320, 166] on select "Select Template [Email] We Miss You - 1st email [Email] Graduation from Junior …" at bounding box center [392, 168] width 228 height 16
select select "4"
click at [278, 160] on select "Select Template [Email] We Miss You - 1st email [Email] Graduation from Junior …" at bounding box center [392, 168] width 228 height 16
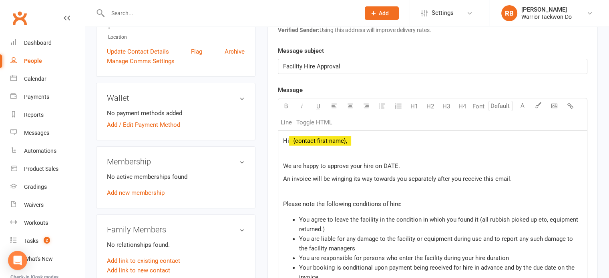
scroll to position [200, 0]
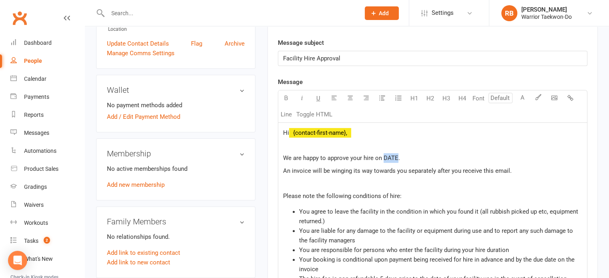
drag, startPoint x: 383, startPoint y: 158, endPoint x: 396, endPoint y: 156, distance: 12.9
click at [396, 156] on span "We are happy to approve your hire on DATE." at bounding box center [341, 158] width 117 height 7
click at [518, 169] on p "An invoice will be winging its way towards you separately after you receive thi…" at bounding box center [432, 171] width 299 height 10
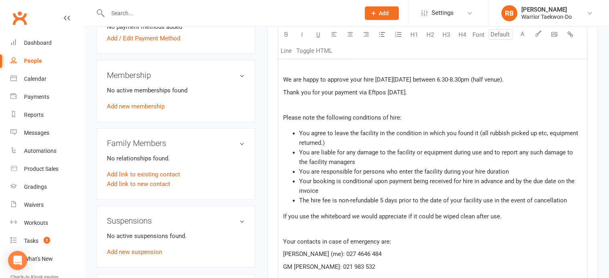
scroll to position [280, 0]
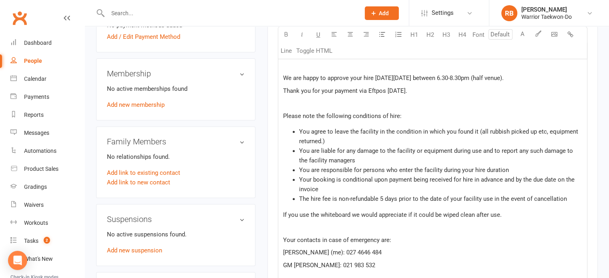
click at [438, 175] on li "Your booking is conditional upon payment being received for hire in advance and…" at bounding box center [440, 184] width 283 height 19
click at [388, 192] on li "Your booking is conditional upon payment being received for hire in advance and…" at bounding box center [440, 184] width 283 height 19
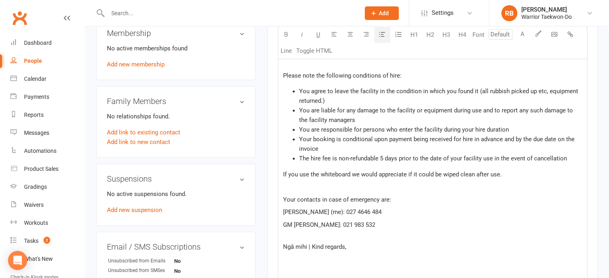
scroll to position [320, 0]
click at [373, 142] on span "Your booking is conditional upon payment being received for hire in advance and…" at bounding box center [437, 144] width 277 height 17
click at [382, 146] on li "Your booking is conditional upon payment being received for hire in advance and…" at bounding box center [440, 144] width 283 height 19
click at [380, 147] on li "Your booking is conditional upon payment being received for hire in advance and…" at bounding box center [440, 144] width 283 height 19
click at [383, 158] on span "The hire fee is non-refundable 5 days prior to the date of your facility use in…" at bounding box center [433, 158] width 268 height 7
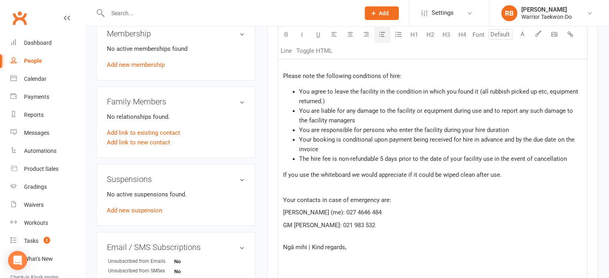
click at [575, 158] on li "The hire fee is non-refundable 5 days prior to the date of your facility use in…" at bounding box center [440, 159] width 283 height 10
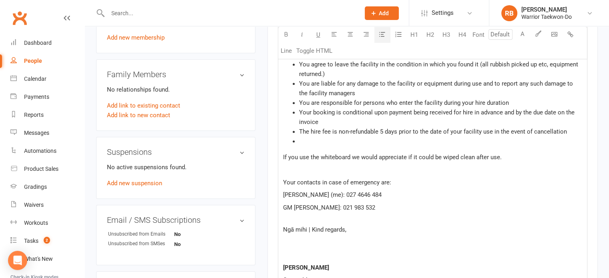
scroll to position [401, 0]
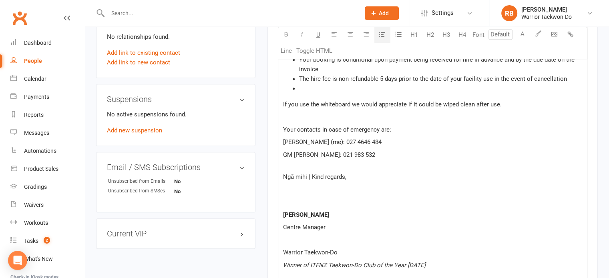
click at [390, 147] on div "Hi ﻿ {contact-first-name}, We are happy to approve your hire on Sunday 19 Octob…" at bounding box center [432, 125] width 309 height 404
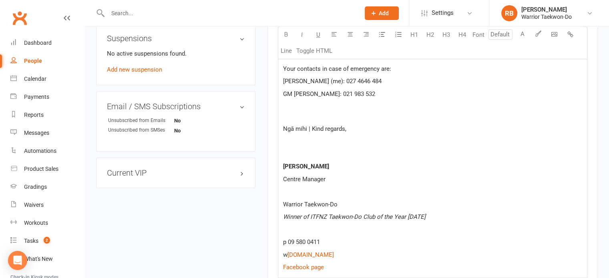
scroll to position [481, 0]
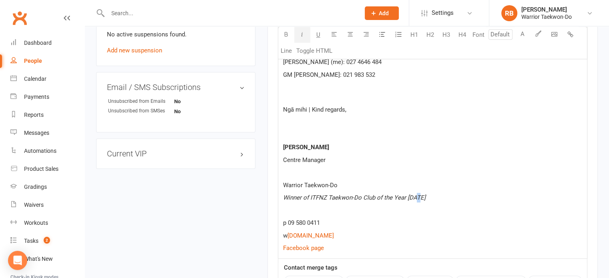
click at [417, 194] on p "Winner of ITFNZ Taekwon-Do Club of the Year 2022" at bounding box center [432, 198] width 299 height 10
click at [473, 189] on p "Warrior Taekwon-Do" at bounding box center [432, 186] width 299 height 10
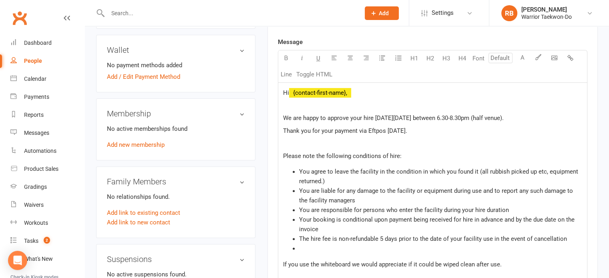
scroll to position [240, 0]
click at [540, 117] on p "We are happy to approve your hire on Sunday 19 October between 6.30-8.30pm (hal…" at bounding box center [432, 118] width 299 height 10
click at [380, 244] on li "﻿" at bounding box center [440, 249] width 283 height 10
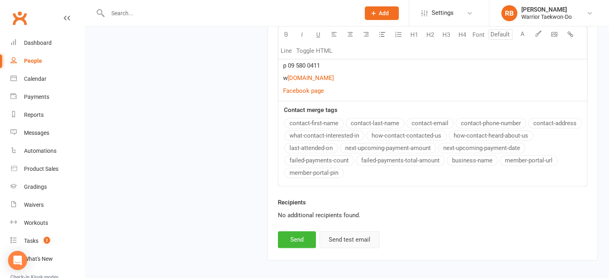
scroll to position [673, 0]
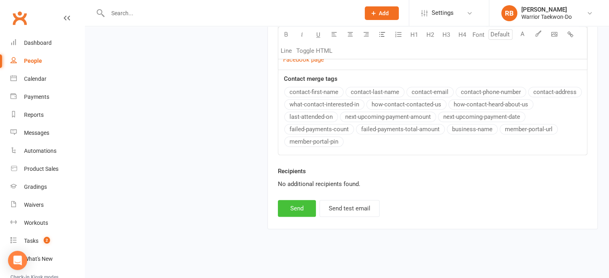
click at [288, 210] on button "Send" at bounding box center [297, 208] width 38 height 17
select select
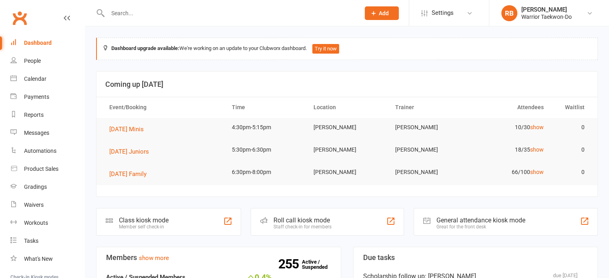
click at [144, 7] on div at bounding box center [225, 13] width 258 height 26
click at [140, 17] on input "text" at bounding box center [229, 13] width 249 height 11
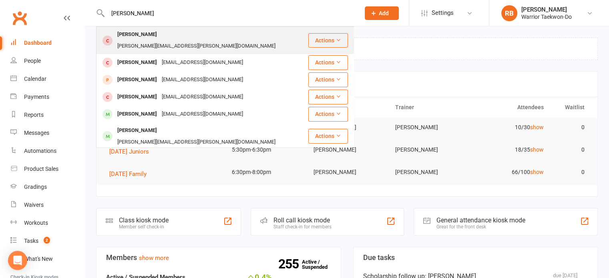
type input "daniel na"
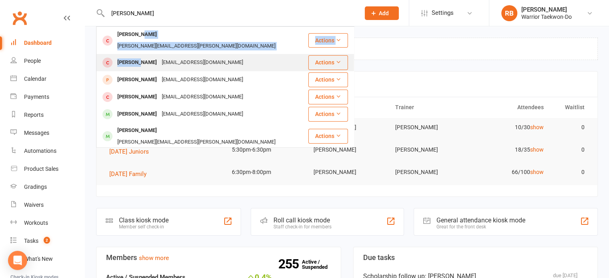
drag, startPoint x: 141, startPoint y: 32, endPoint x: 138, endPoint y: 52, distance: 20.2
click at [138, 52] on tbody "Daniel Beeching daniel.beeching@gmail.com Actions Daniel Namoa fane.namoa@corre…" at bounding box center [226, 214] width 258 height 374
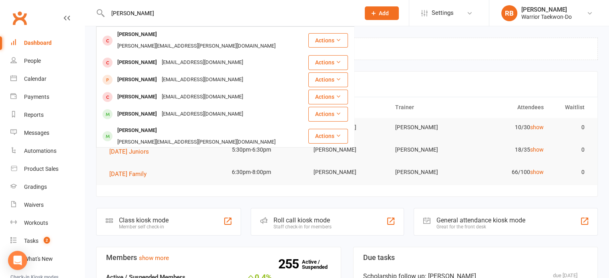
drag, startPoint x: 443, startPoint y: 61, endPoint x: 419, endPoint y: 34, distance: 36.1
